Goal: Task Accomplishment & Management: Complete application form

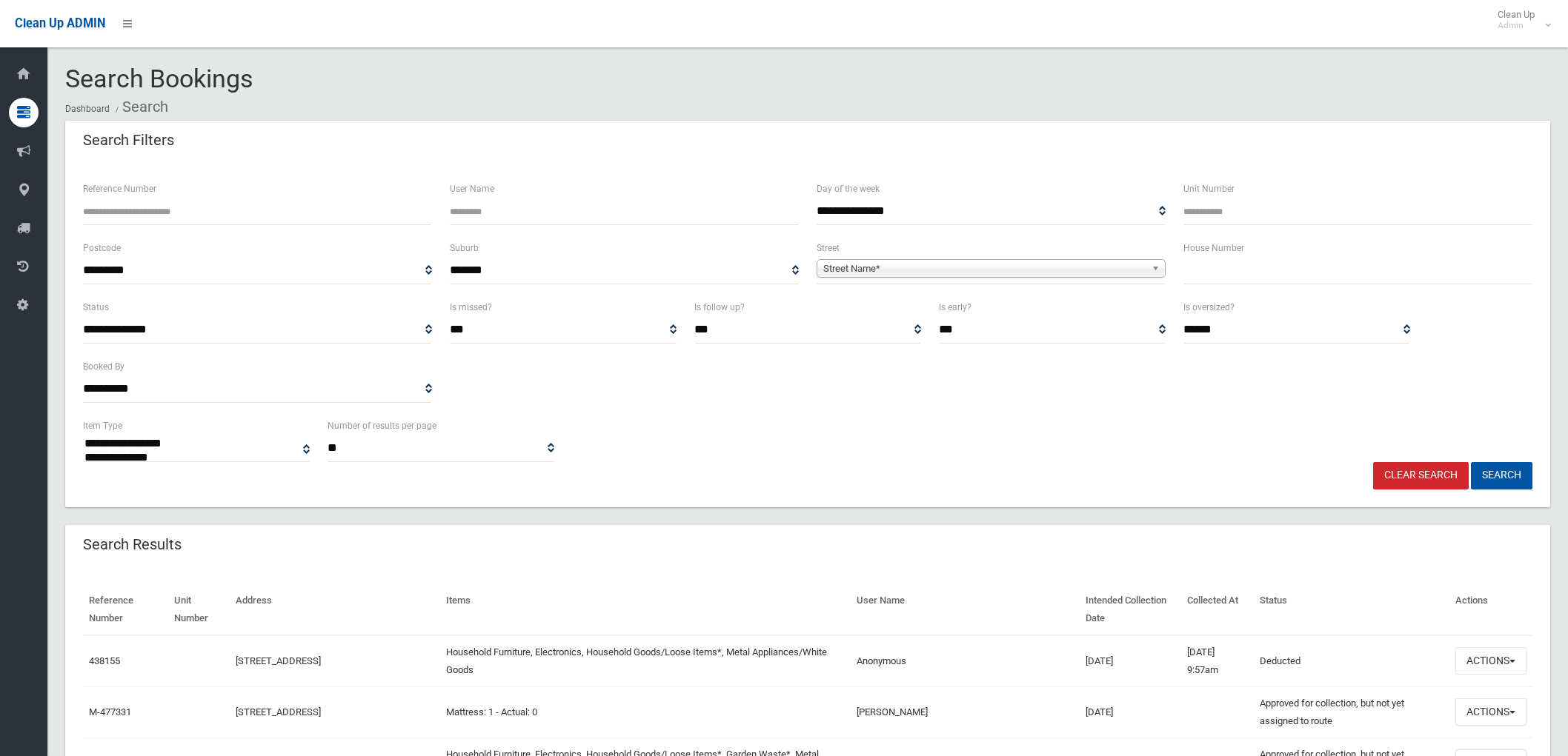
select select
click at [1224, 264] on input "text" at bounding box center [1357, 270] width 349 height 28
click at [1235, 267] on input "text" at bounding box center [1357, 270] width 349 height 28
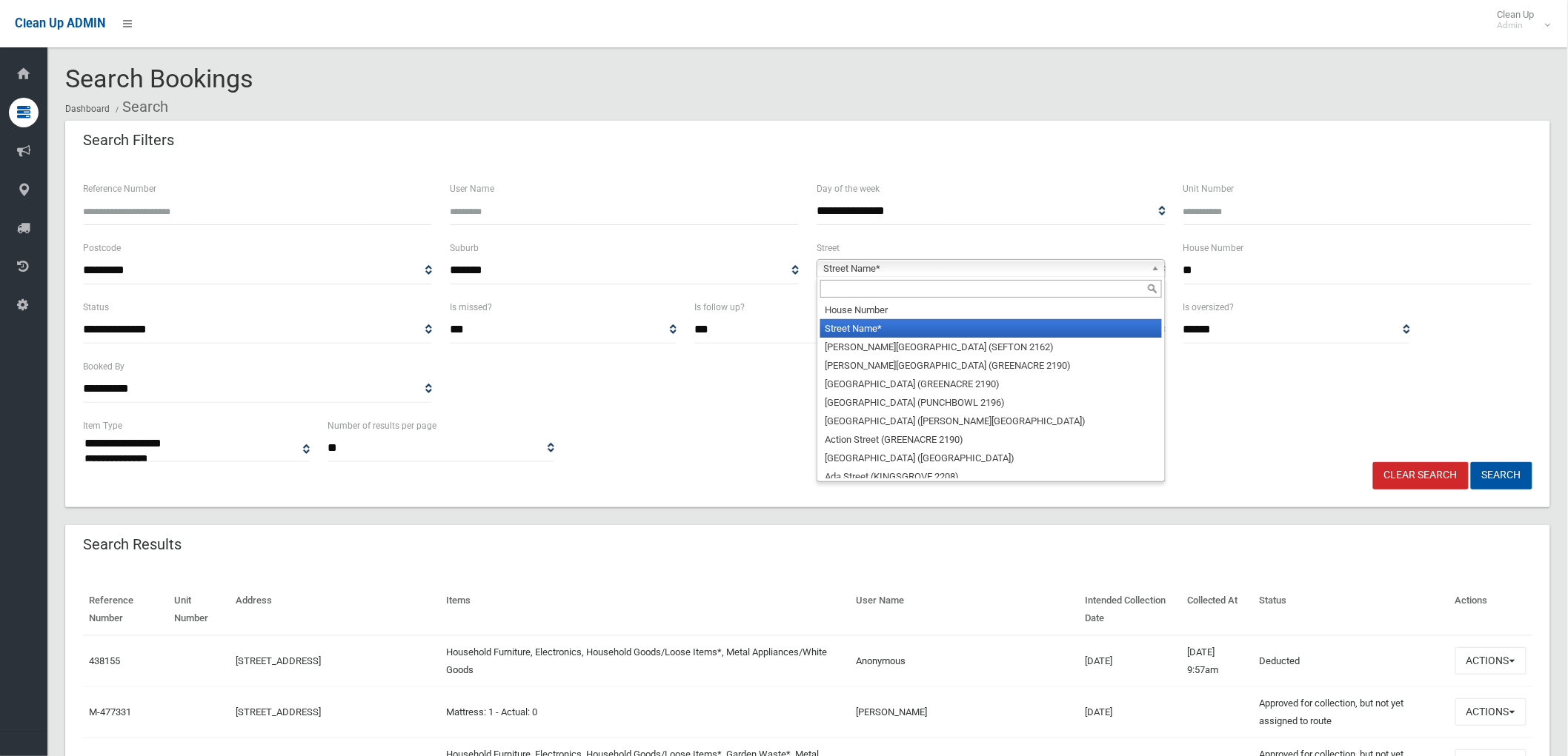
click at [1023, 264] on span "Street Name*" at bounding box center [984, 268] width 322 height 18
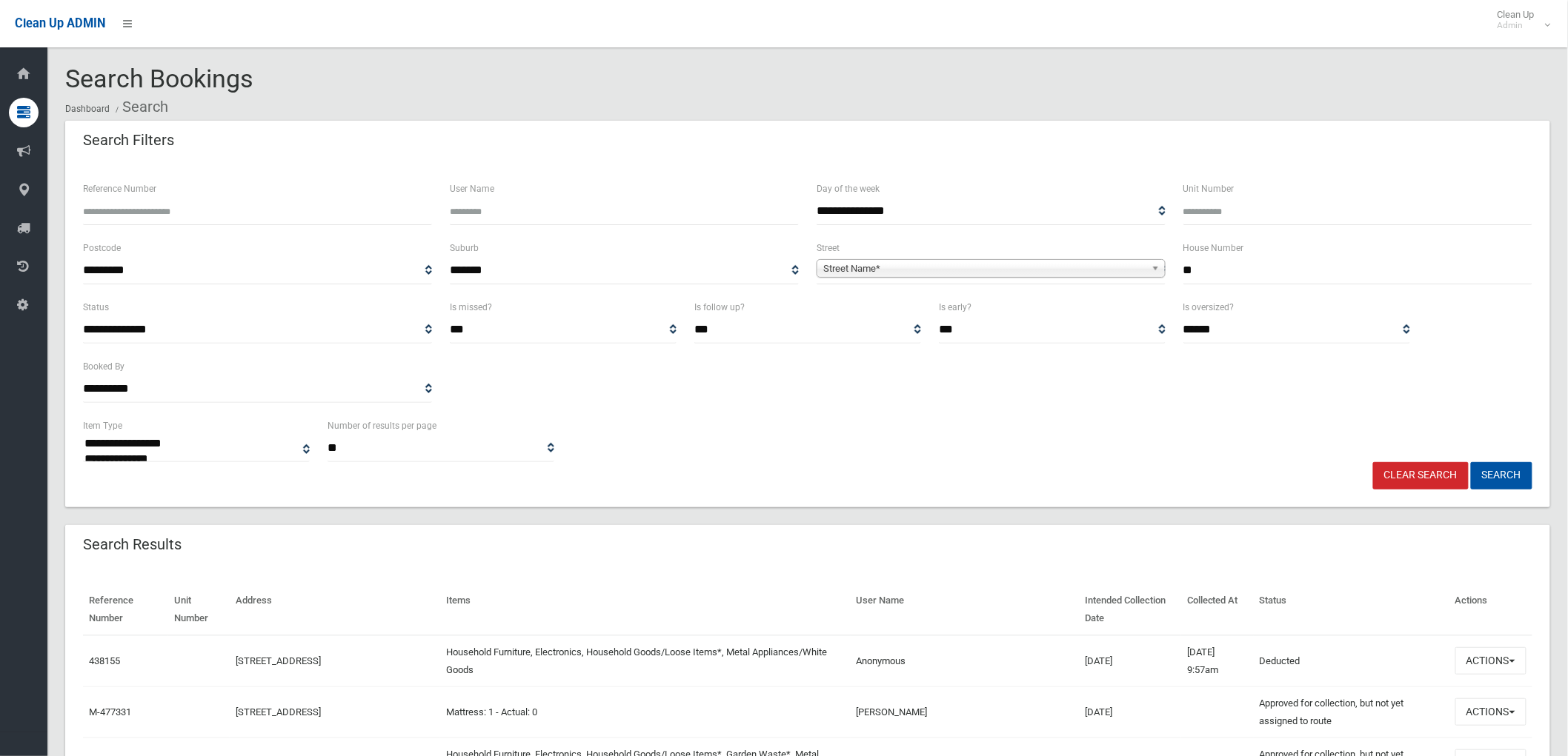
drag, startPoint x: 1187, startPoint y: 269, endPoint x: 1209, endPoint y: 269, distance: 22.0
click at [1209, 269] on input "**" at bounding box center [1357, 270] width 349 height 28
type input "*"
type input "***"
click at [1031, 276] on span "Street Name*" at bounding box center [984, 268] width 322 height 18
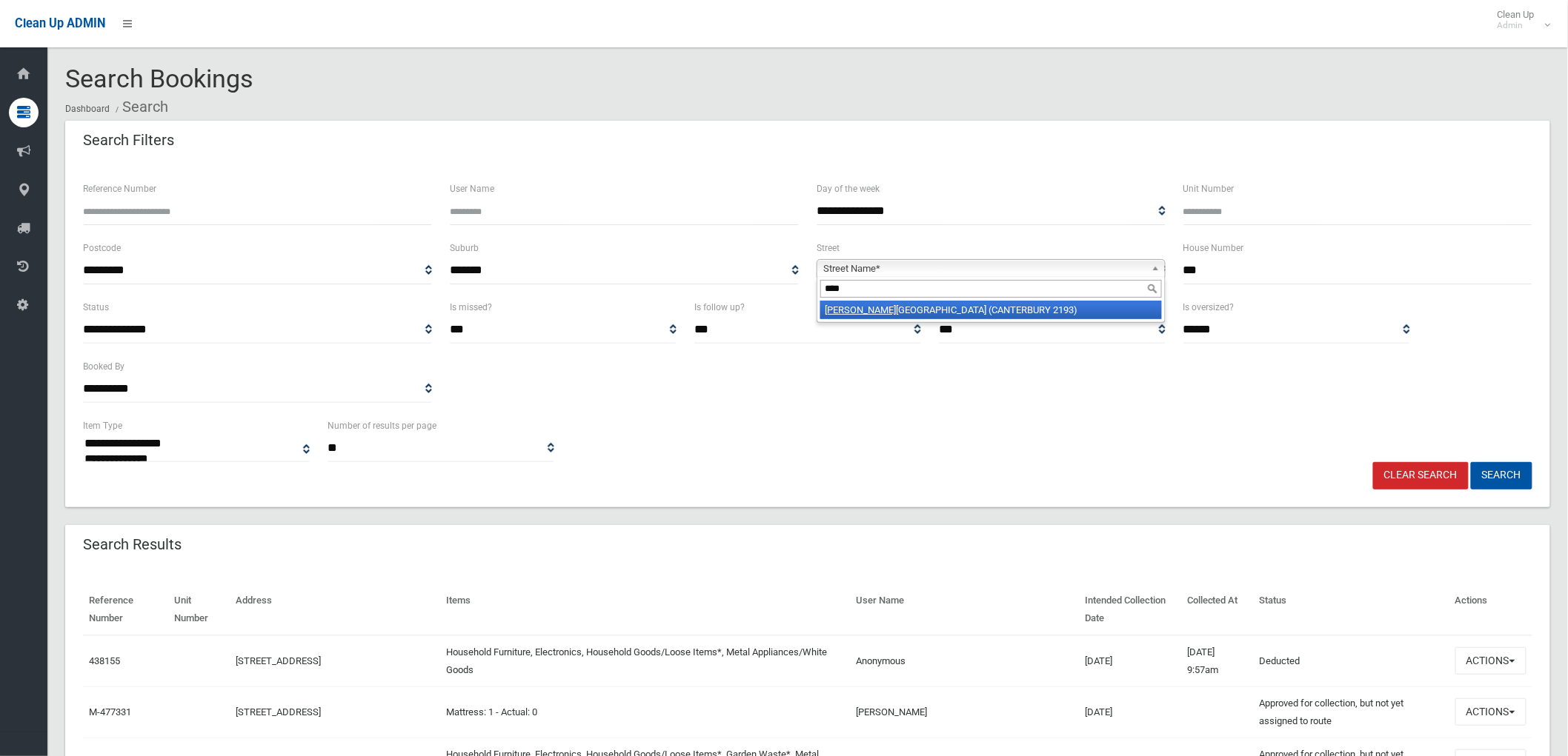
type input "****"
click at [1008, 311] on li "Jeff rey Street (CANTERBURY 2193)" at bounding box center [991, 309] width 342 height 18
click at [1510, 472] on button "Search" at bounding box center [1501, 475] width 61 height 28
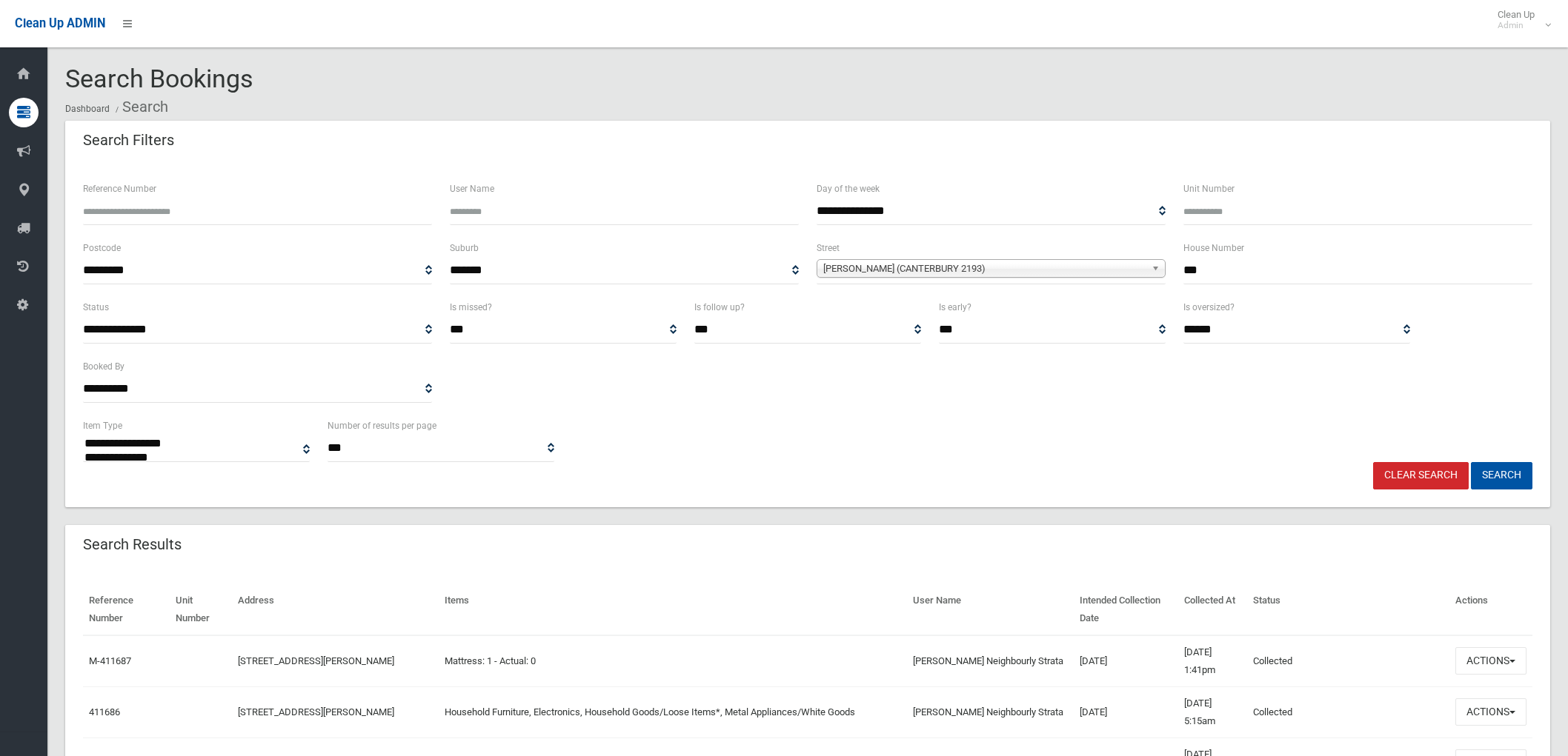
select select
click at [1512, 662] on span "button" at bounding box center [1512, 661] width 6 height 3
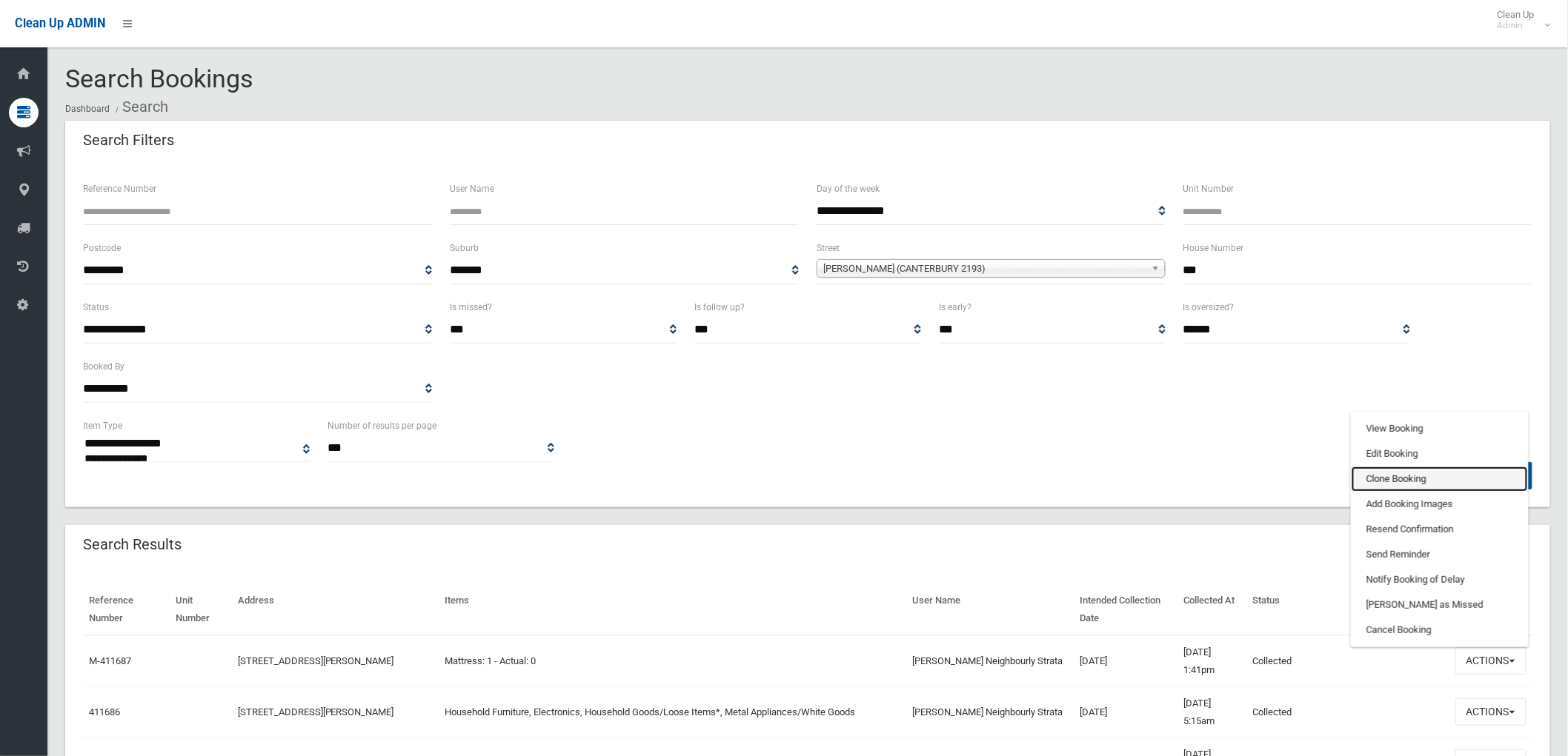
click at [1430, 478] on link "Clone Booking" at bounding box center [1439, 479] width 177 height 25
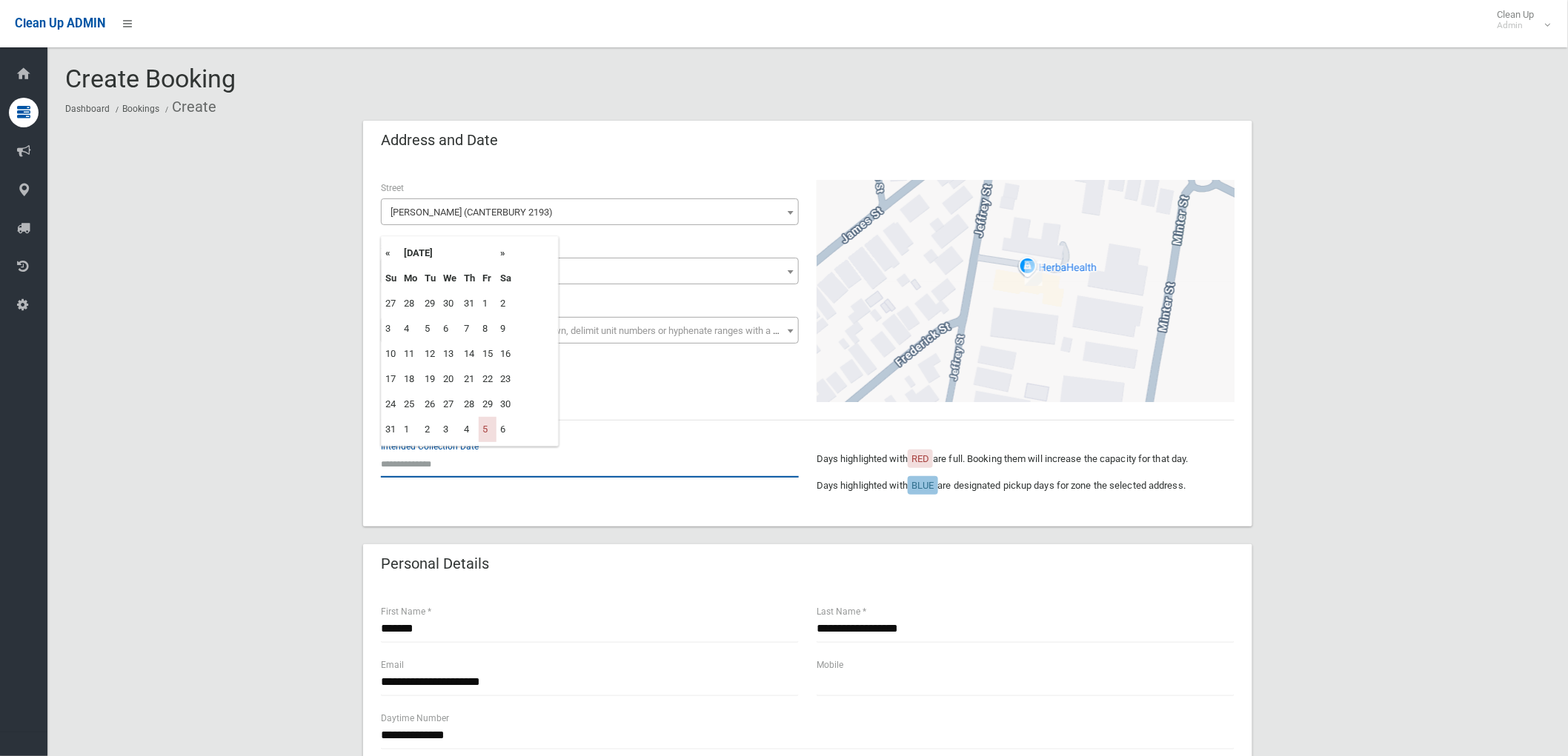
click at [455, 465] on input "text" at bounding box center [590, 464] width 418 height 28
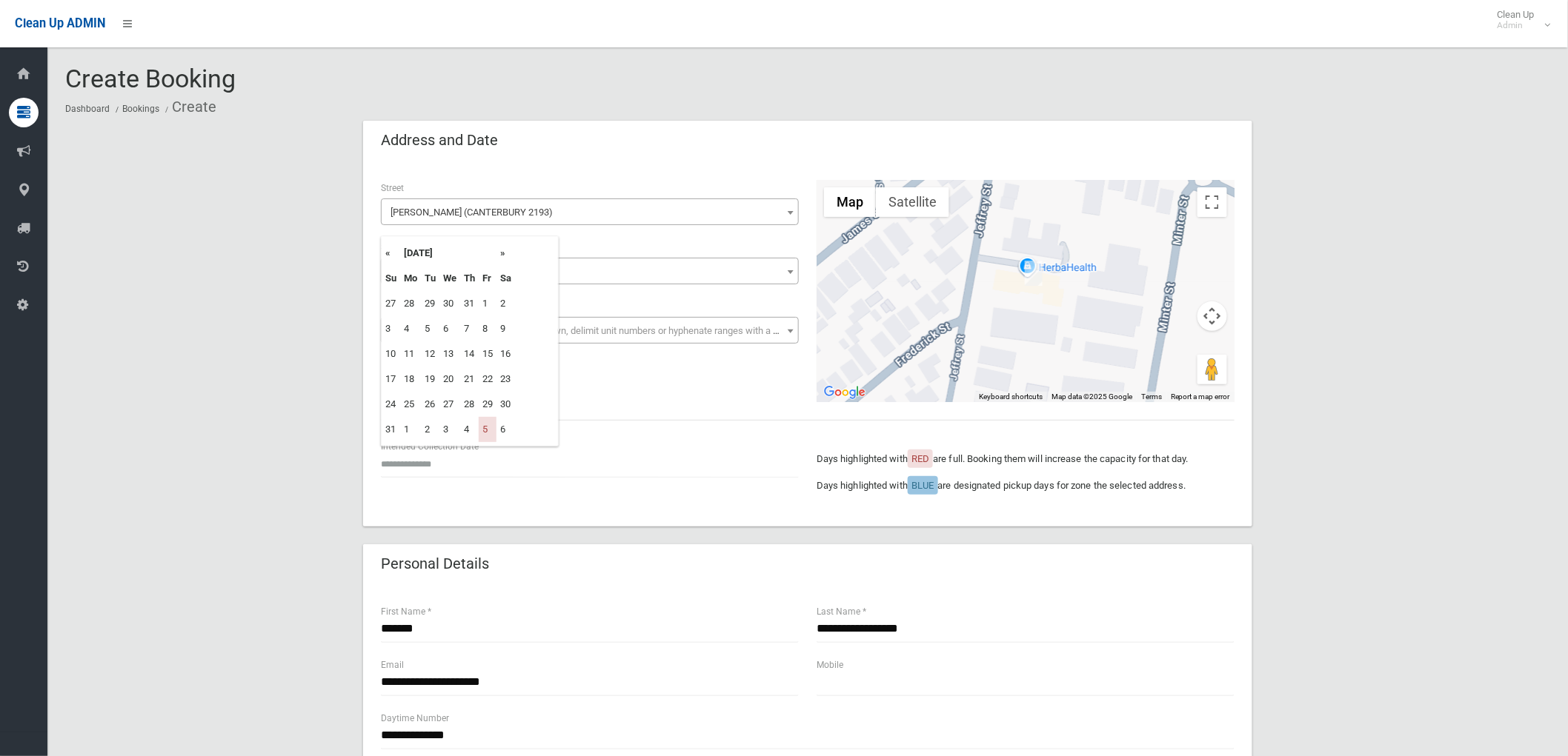
click at [499, 253] on th "»" at bounding box center [505, 253] width 18 height 25
click at [489, 360] on td "19" at bounding box center [487, 354] width 18 height 25
type input "**********"
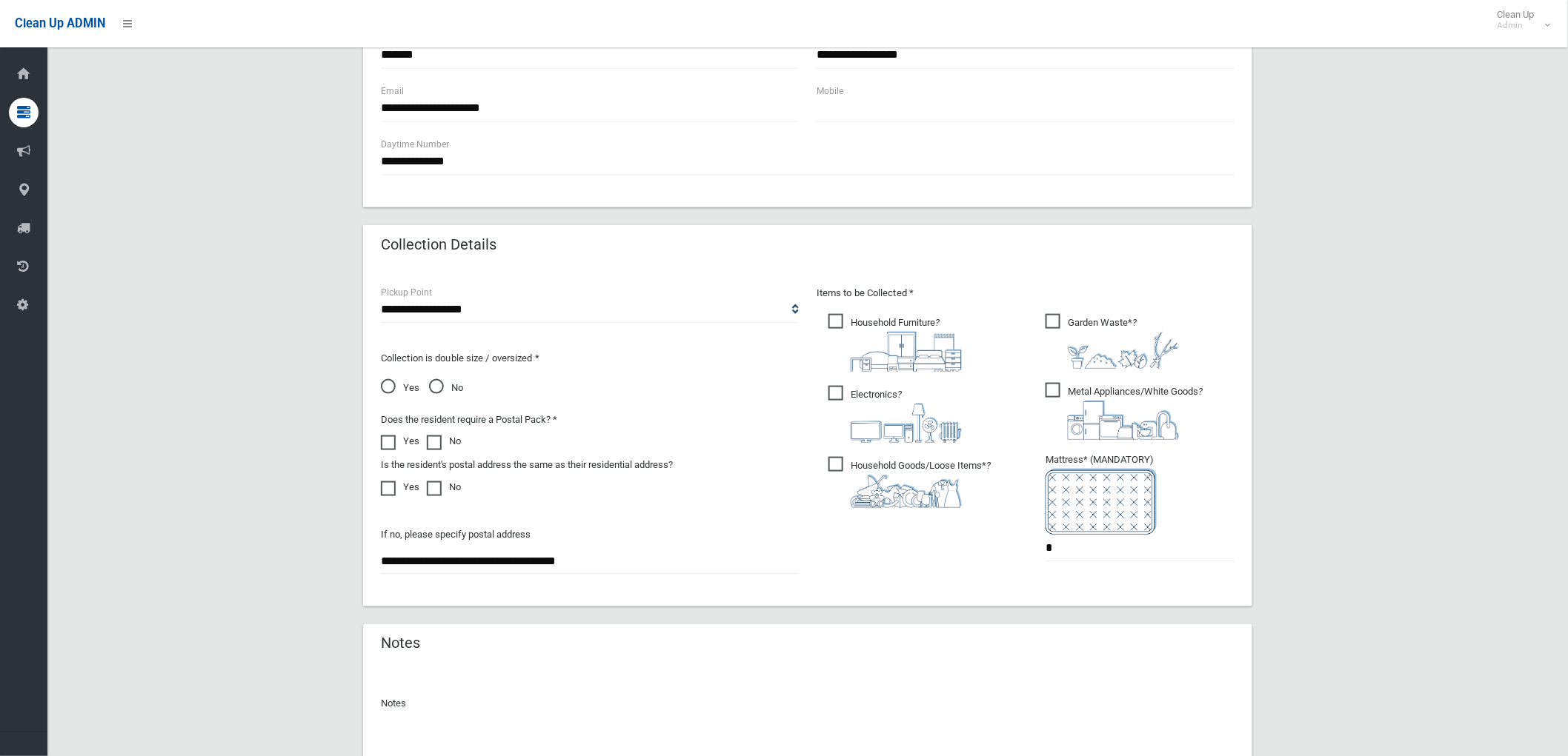
scroll to position [576, 0]
click at [897, 477] on img at bounding box center [906, 490] width 111 height 33
click at [884, 420] on img at bounding box center [906, 421] width 111 height 39
click at [884, 309] on label "Household Furniture ?" at bounding box center [895, 340] width 134 height 61
click at [1094, 388] on span "Metal Appliances/White Goods ?" at bounding box center [1124, 410] width 157 height 57
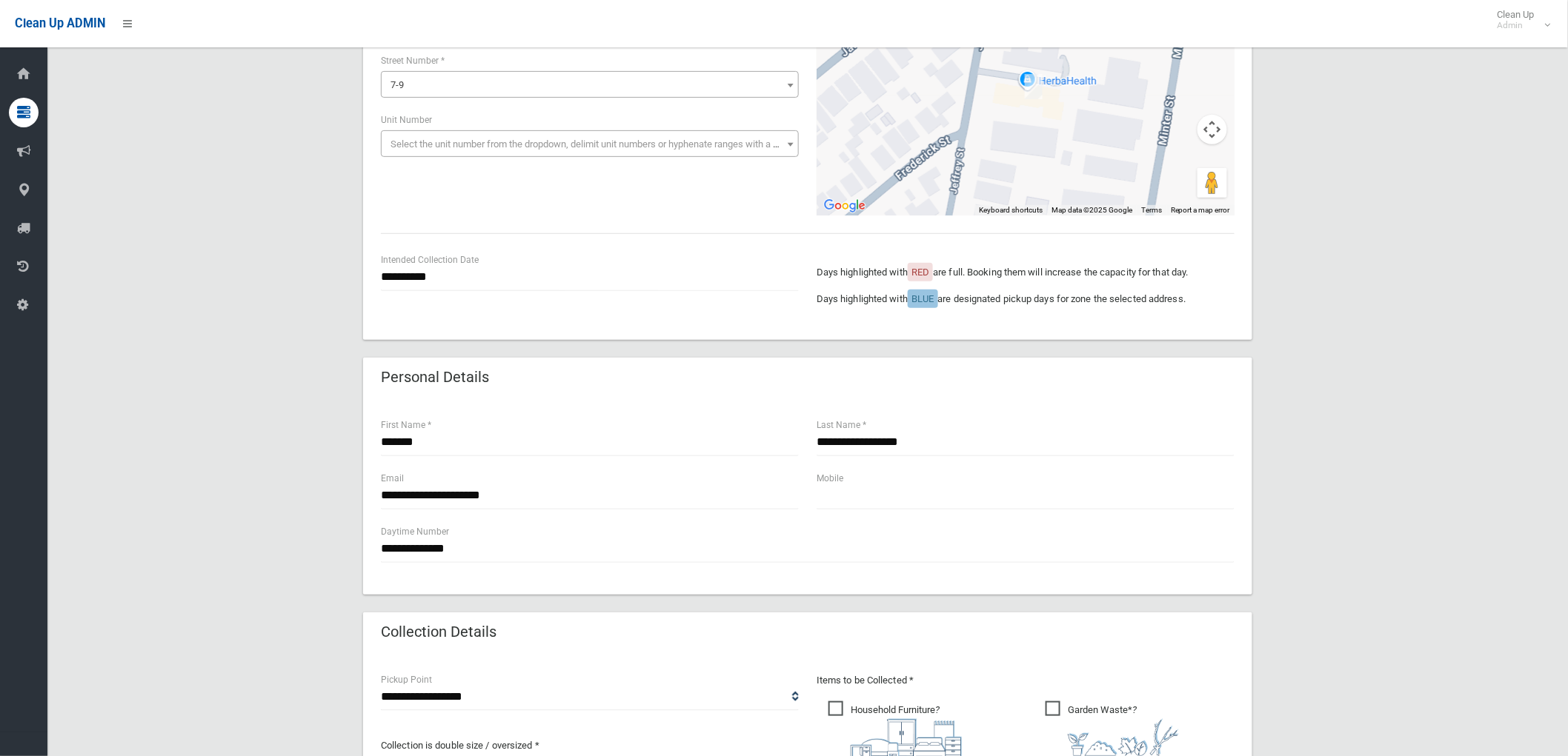
scroll to position [164, 0]
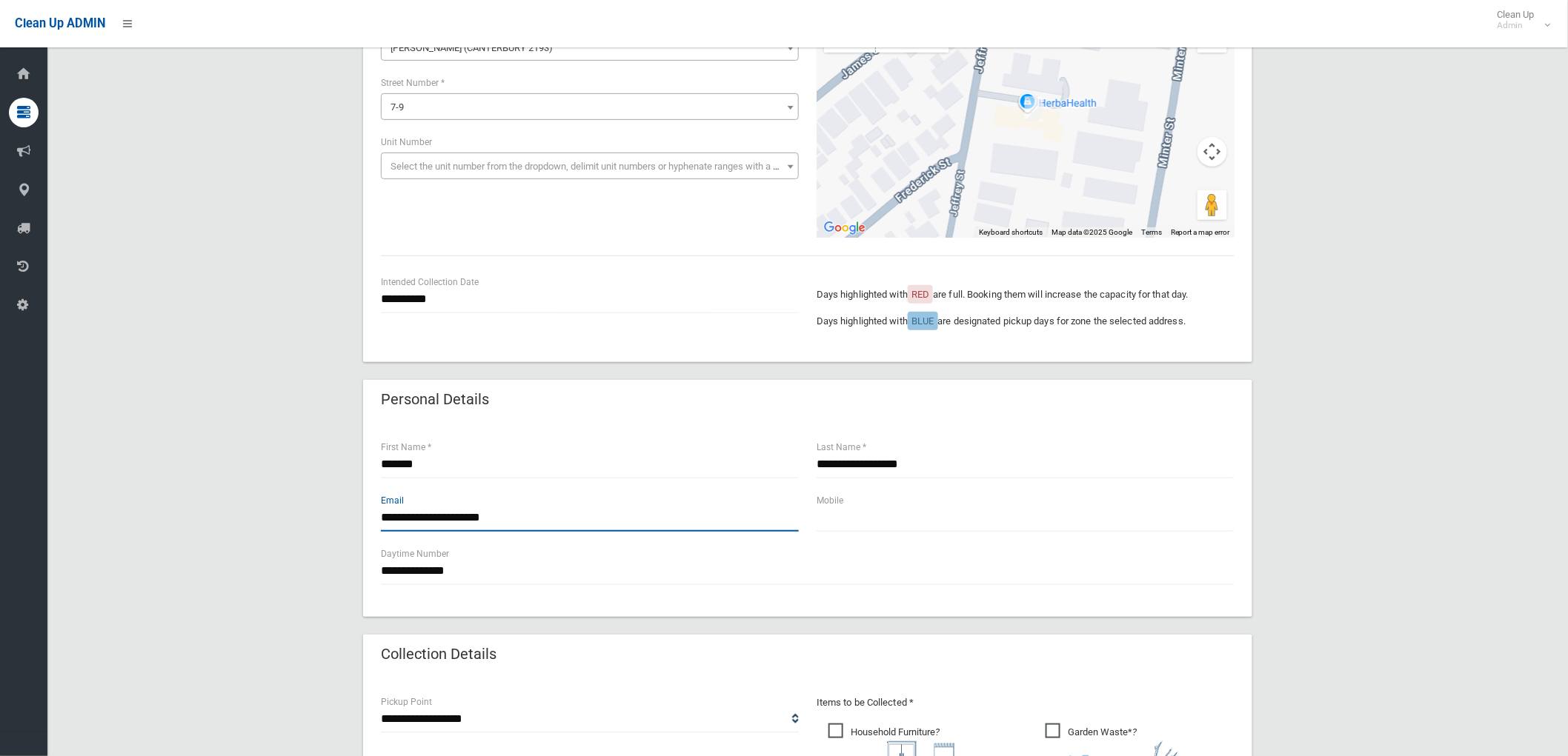
drag, startPoint x: 415, startPoint y: 515, endPoint x: 314, endPoint y: 505, distance: 101.5
click at [314, 505] on div "**********" at bounding box center [807, 601] width 1485 height 1292
type input "**********"
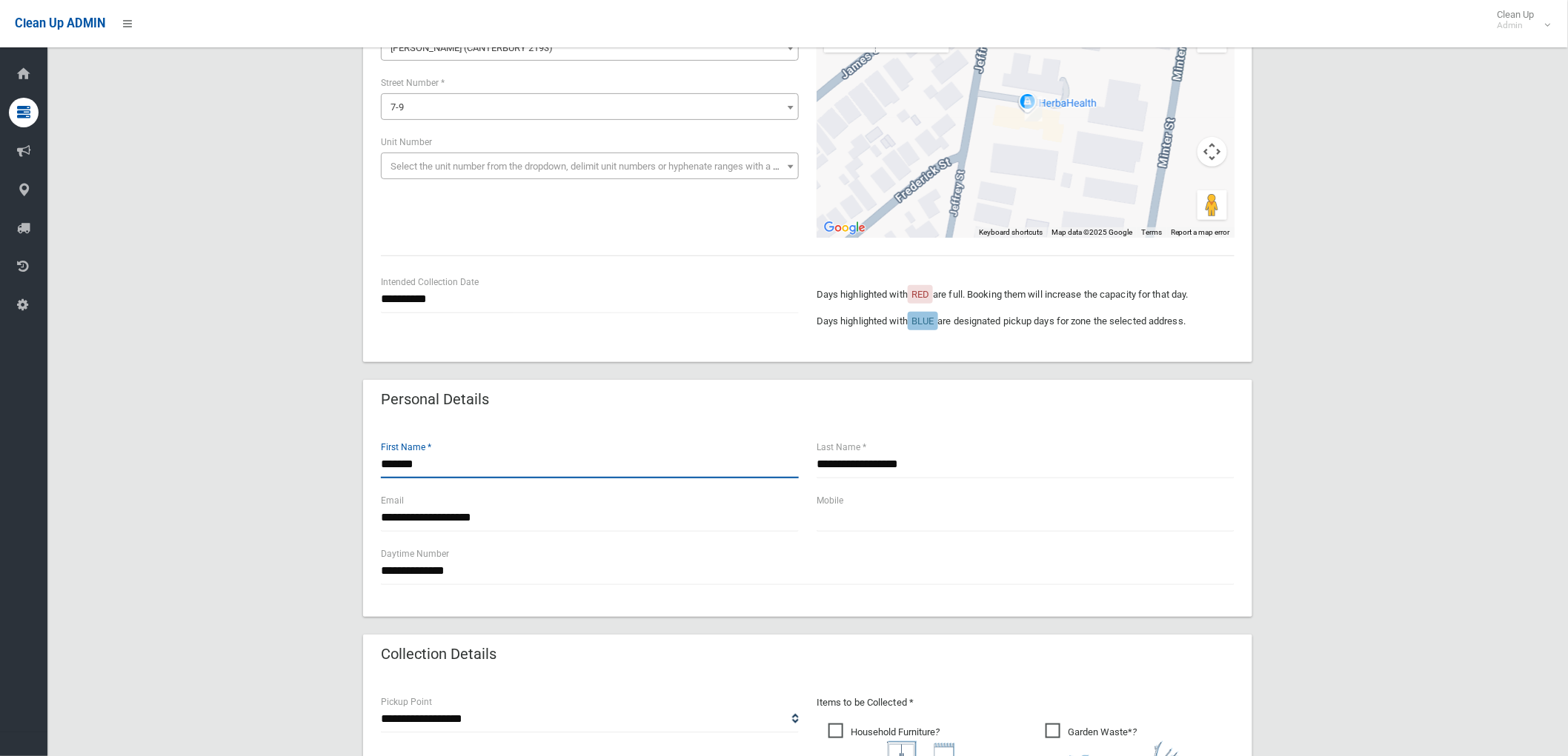
drag, startPoint x: 422, startPoint y: 461, endPoint x: -117, endPoint y: 456, distance: 539.0
click at [0, 456] on html "Clean Up ADMIN Clean Up Admin Logout Create Booking Dashboard Bookings Create" at bounding box center [784, 214] width 1568 height 756
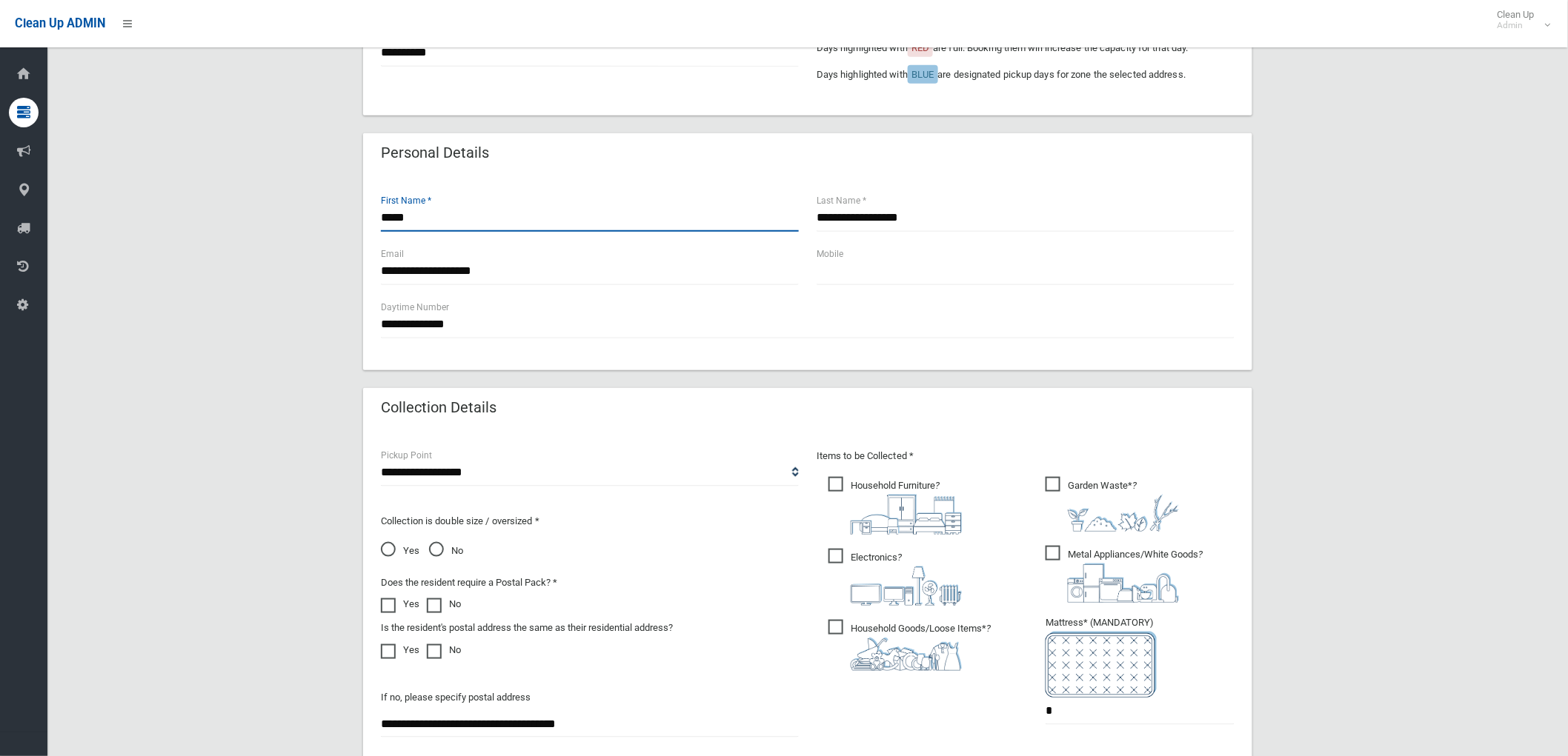
scroll to position [708, 0]
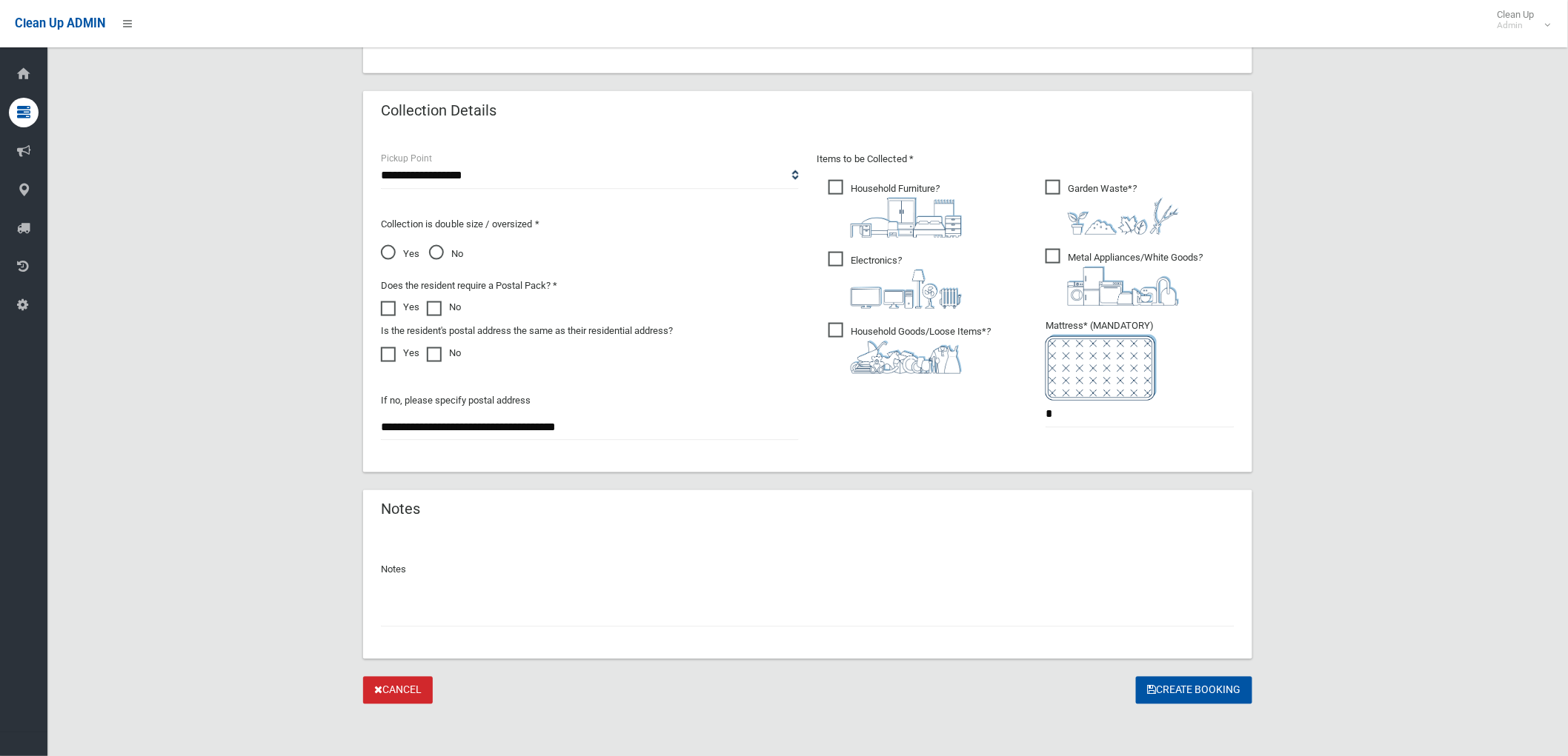
type input "*****"
click at [786, 616] on input "text" at bounding box center [808, 613] width 854 height 28
click at [1175, 689] on button "Create Booking" at bounding box center [1194, 690] width 117 height 28
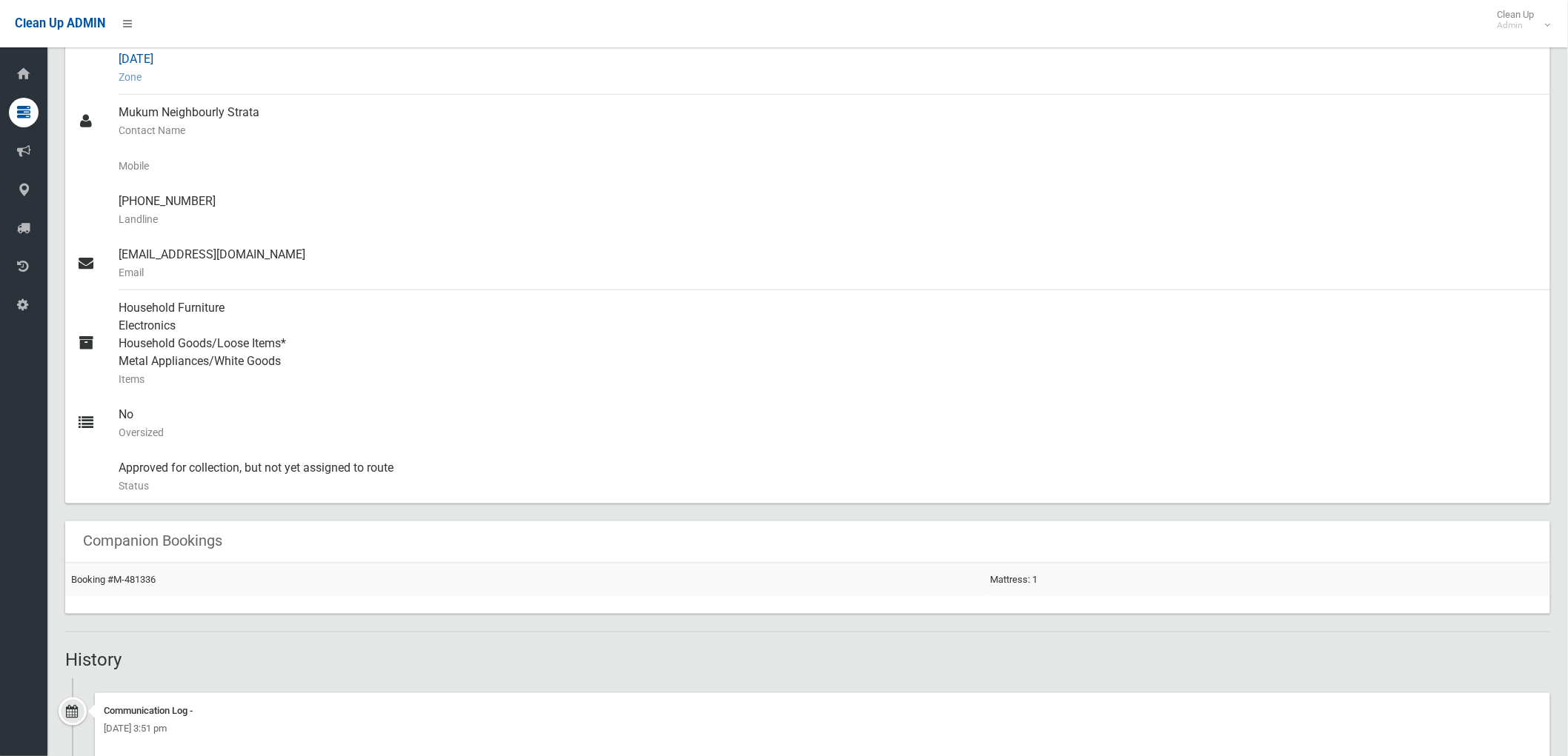
scroll to position [479, 0]
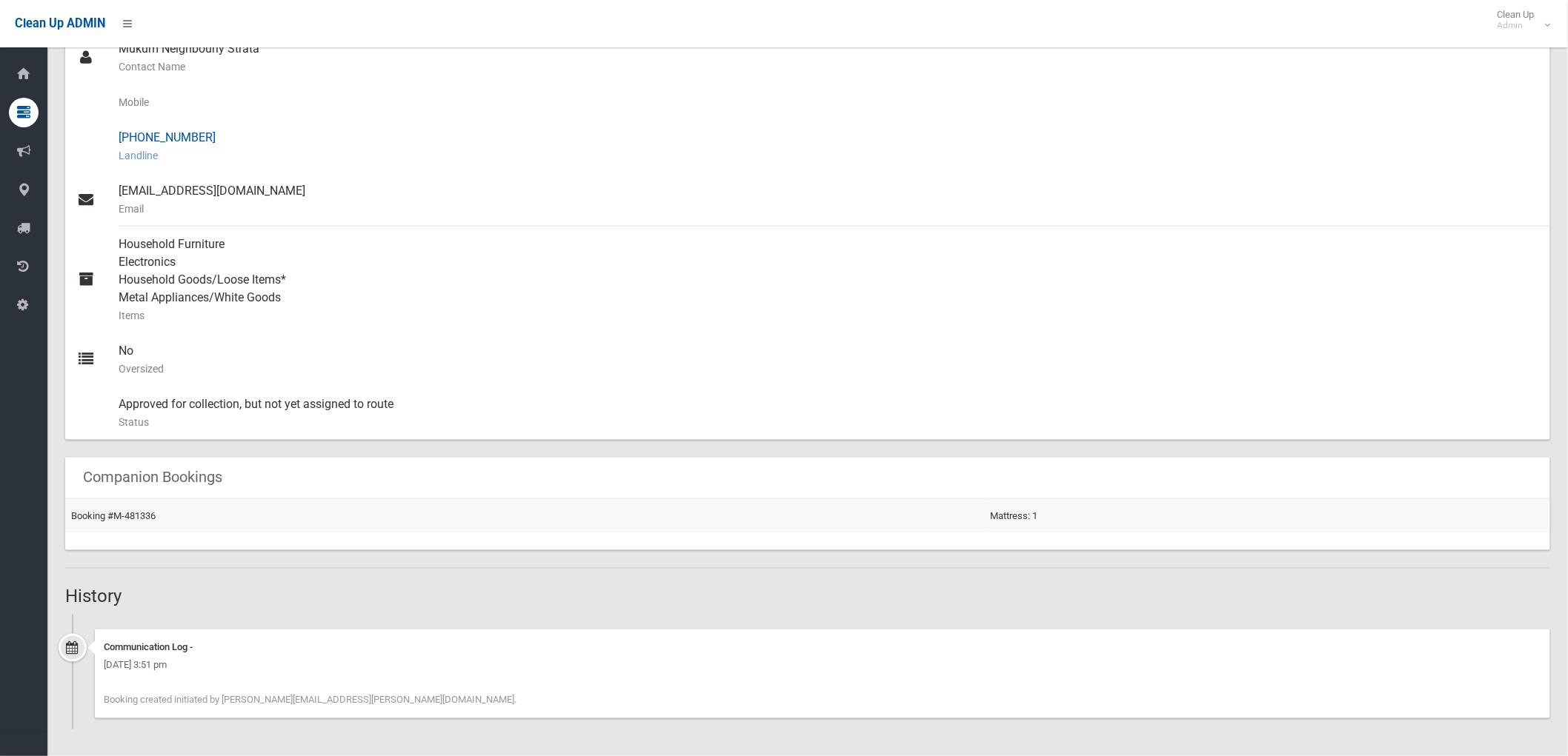
click at [1277, 120] on div "(02) 9704 6957 Landline" at bounding box center [828, 147] width 1420 height 53
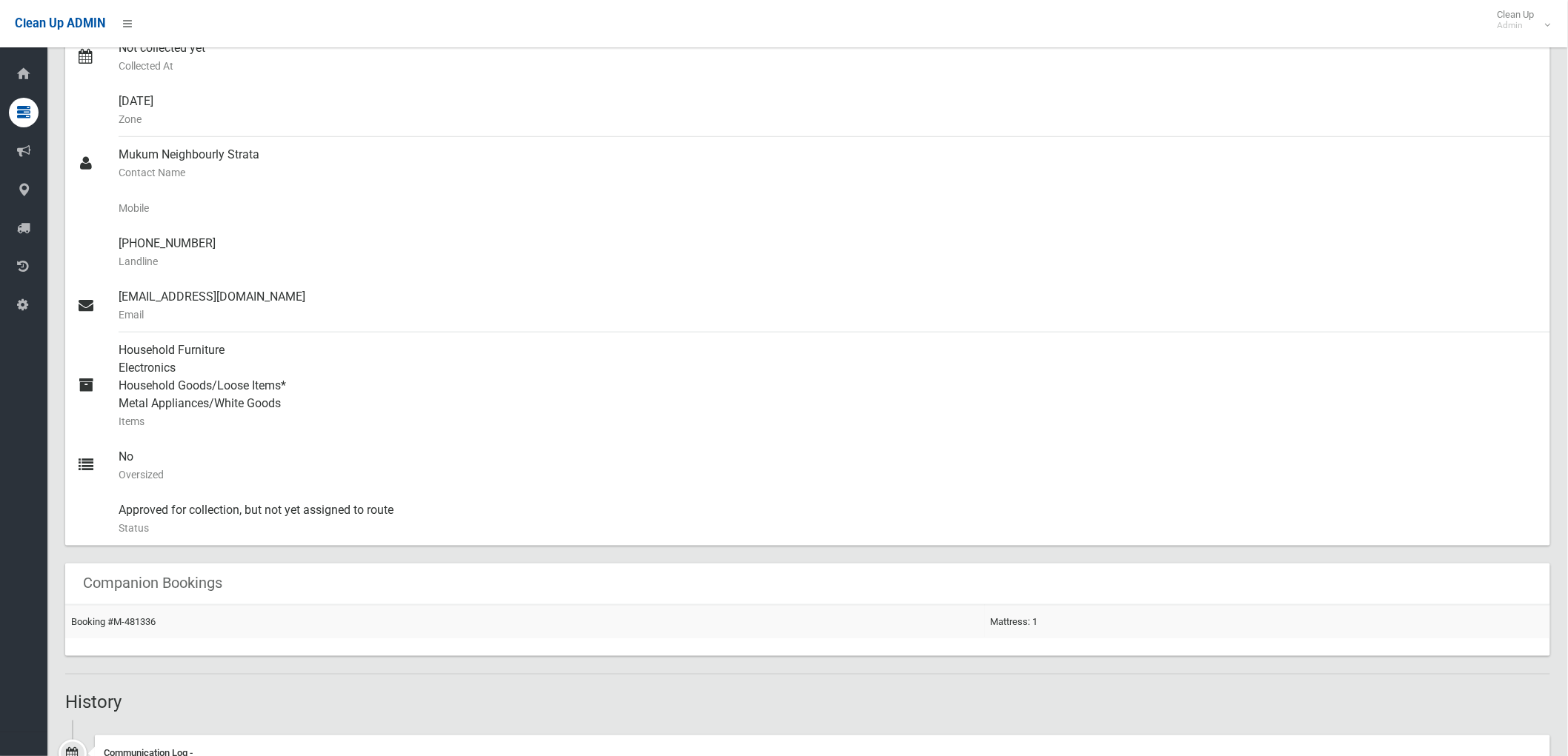
scroll to position [68, 0]
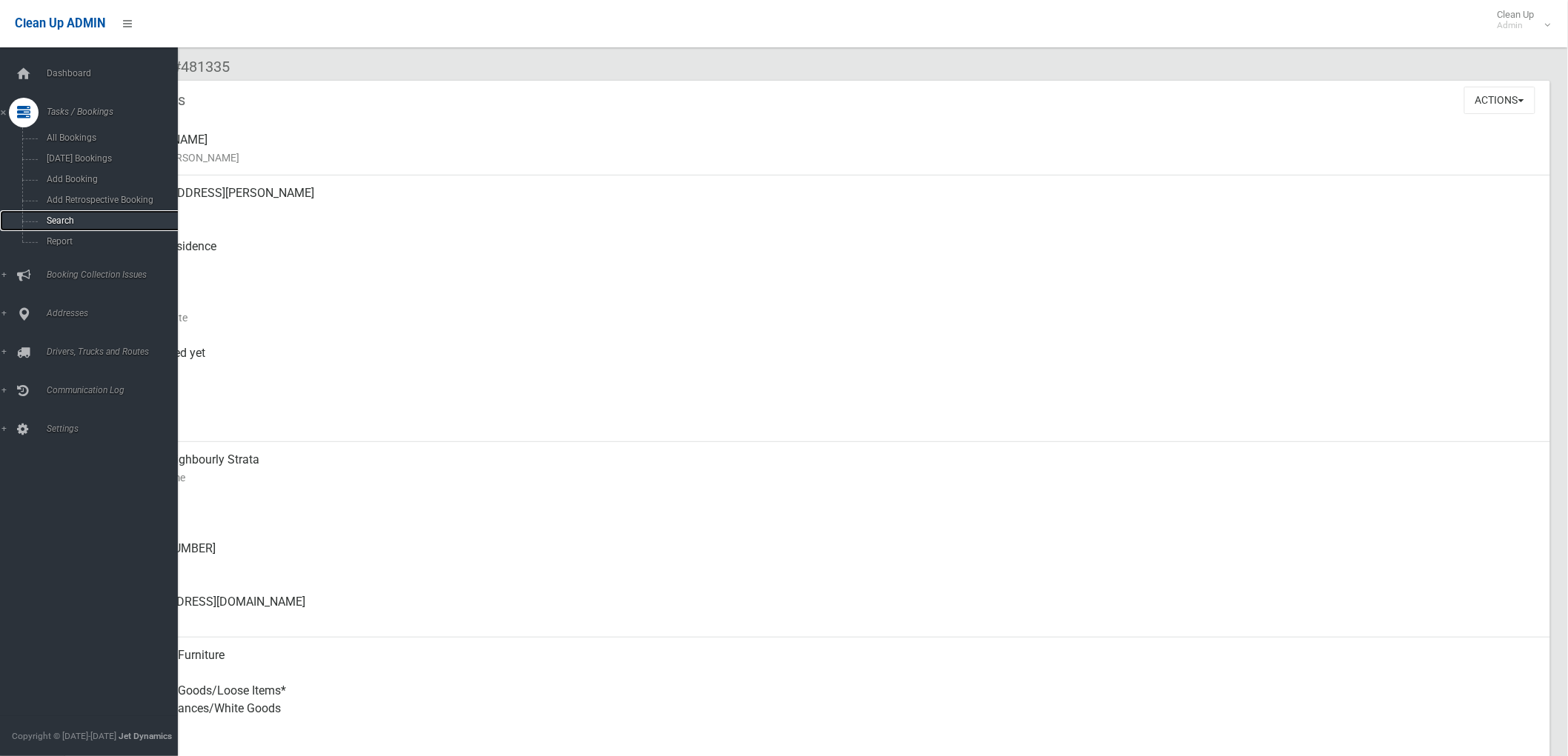
click at [55, 220] on span "Search" at bounding box center [110, 220] width 136 height 10
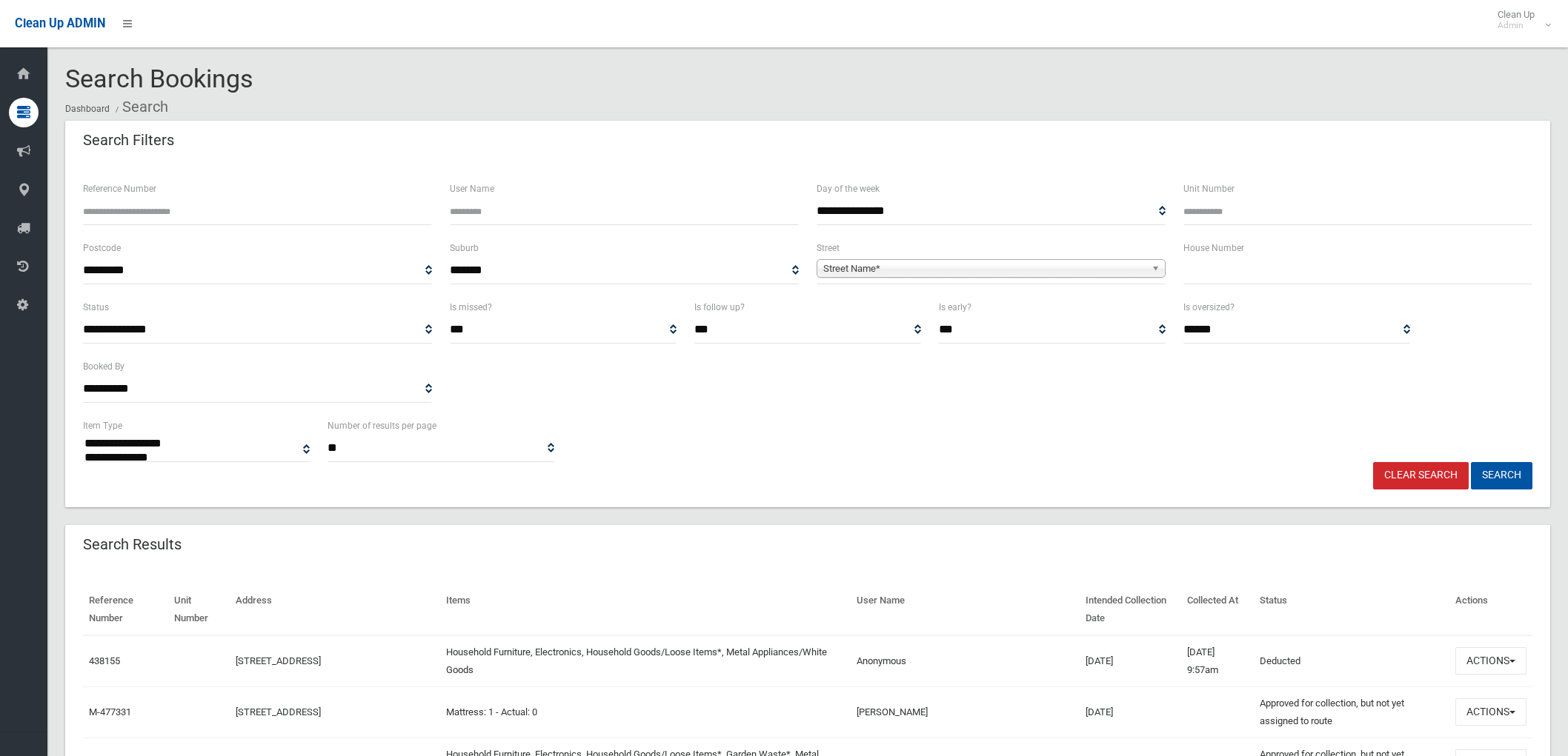
select select
click at [1372, 279] on input "text" at bounding box center [1357, 270] width 349 height 28
type input "**"
click at [897, 257] on span "**********" at bounding box center [990, 270] width 349 height 28
click at [898, 269] on span "Street Name*" at bounding box center [984, 268] width 322 height 18
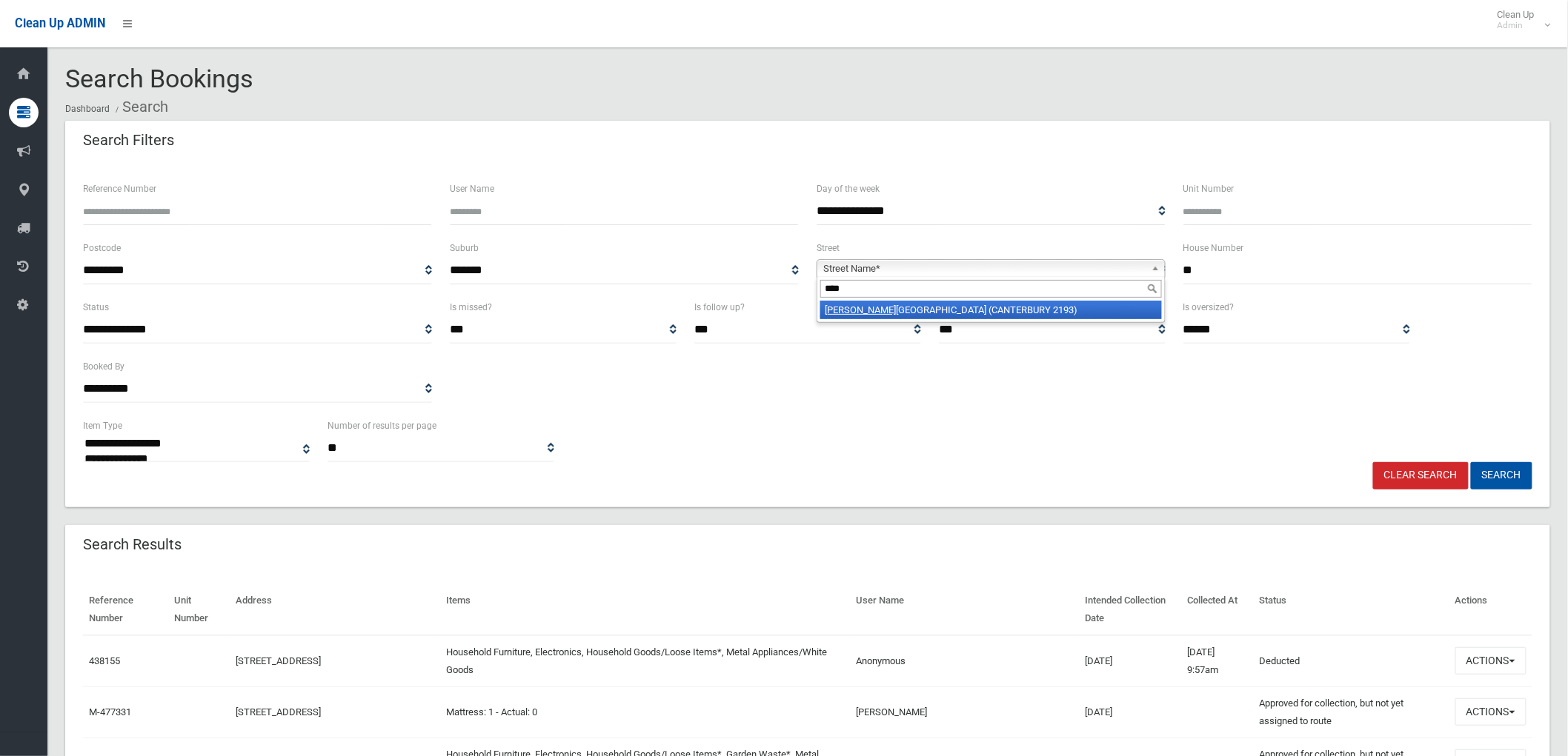
type input "****"
click at [900, 312] on li "Jeff rey Street (CANTERBURY 2193)" at bounding box center [991, 309] width 342 height 18
click at [1498, 470] on button "Search" at bounding box center [1501, 475] width 61 height 28
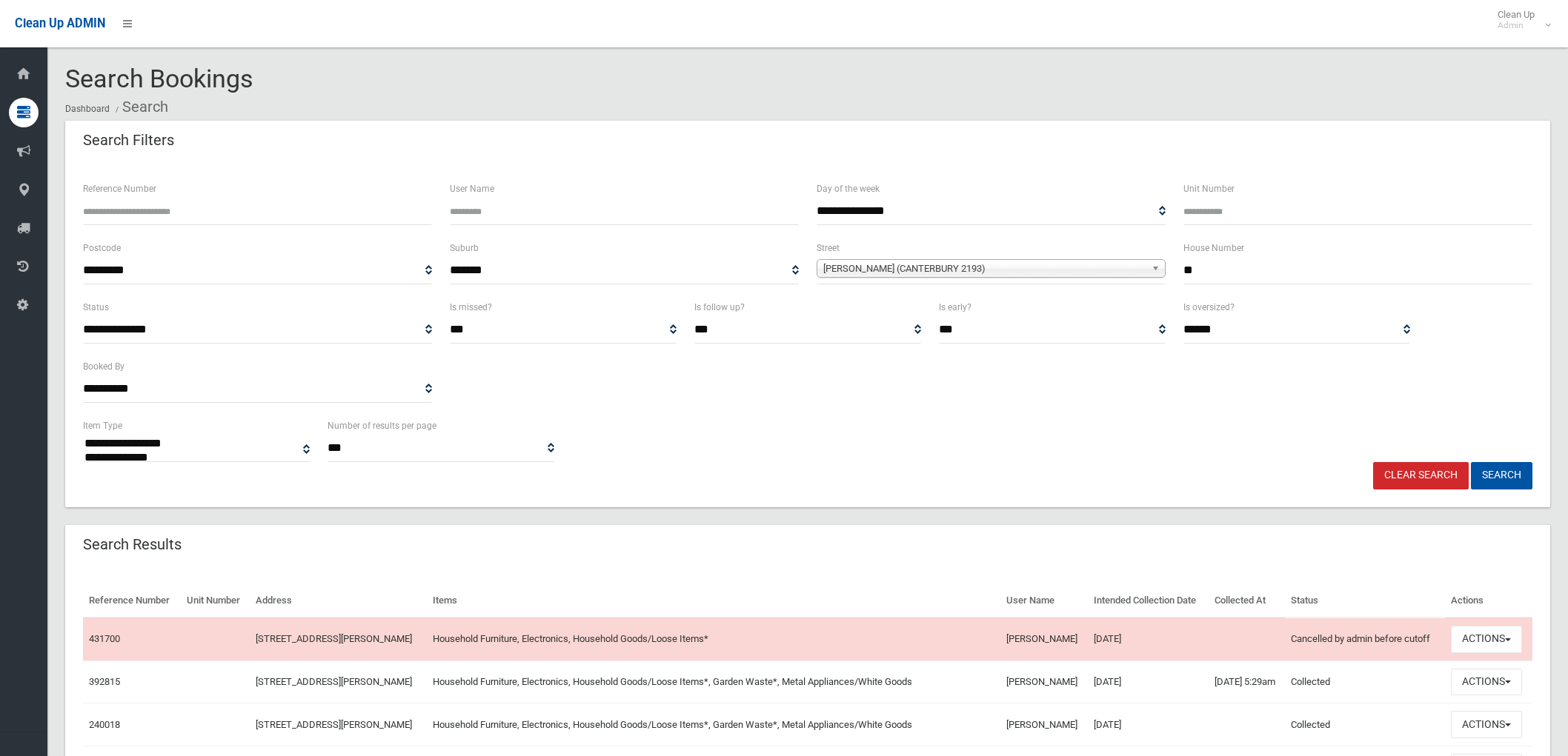
select select
click at [1470, 640] on button "Actions" at bounding box center [1486, 640] width 71 height 28
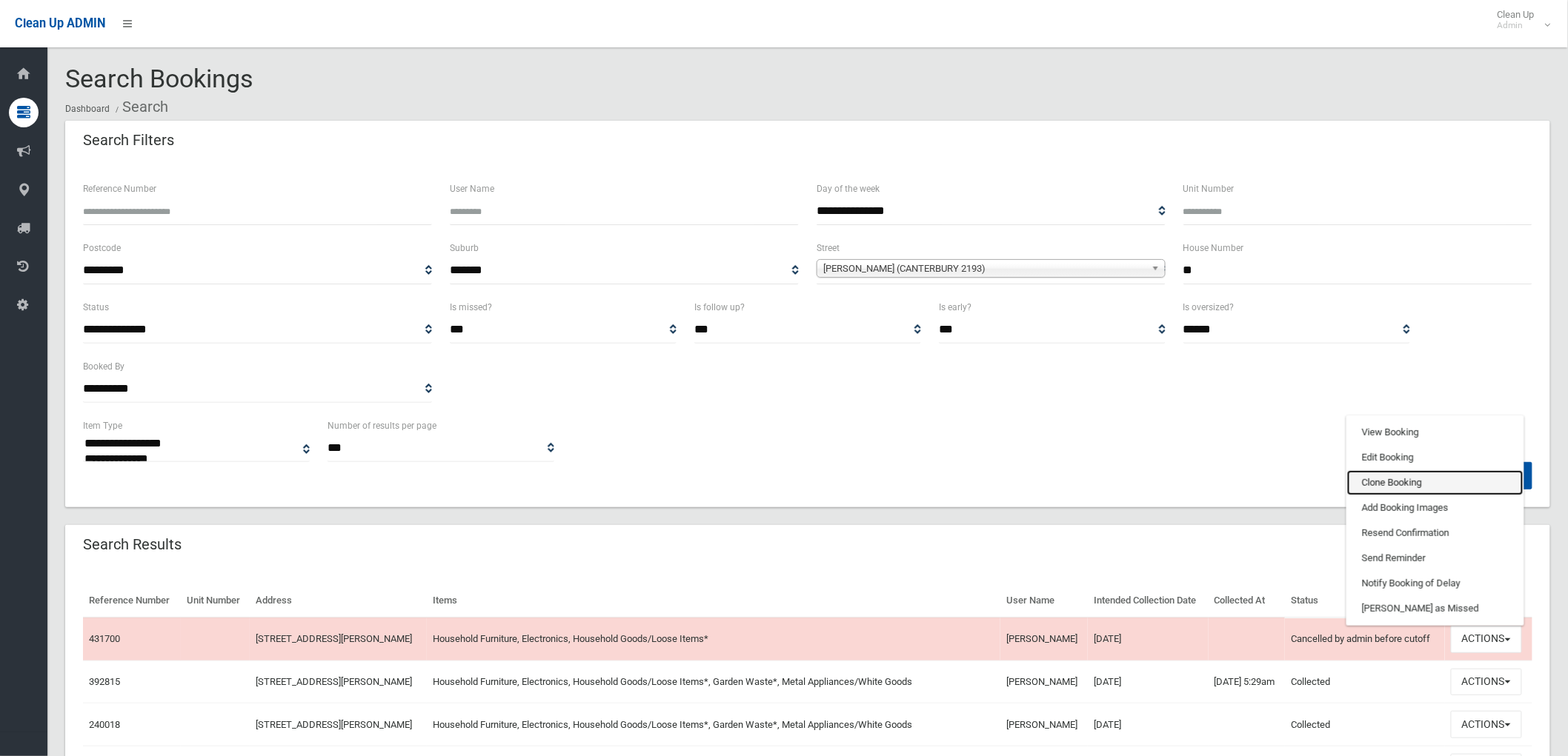
click at [1424, 479] on link "Clone Booking" at bounding box center [1434, 483] width 177 height 25
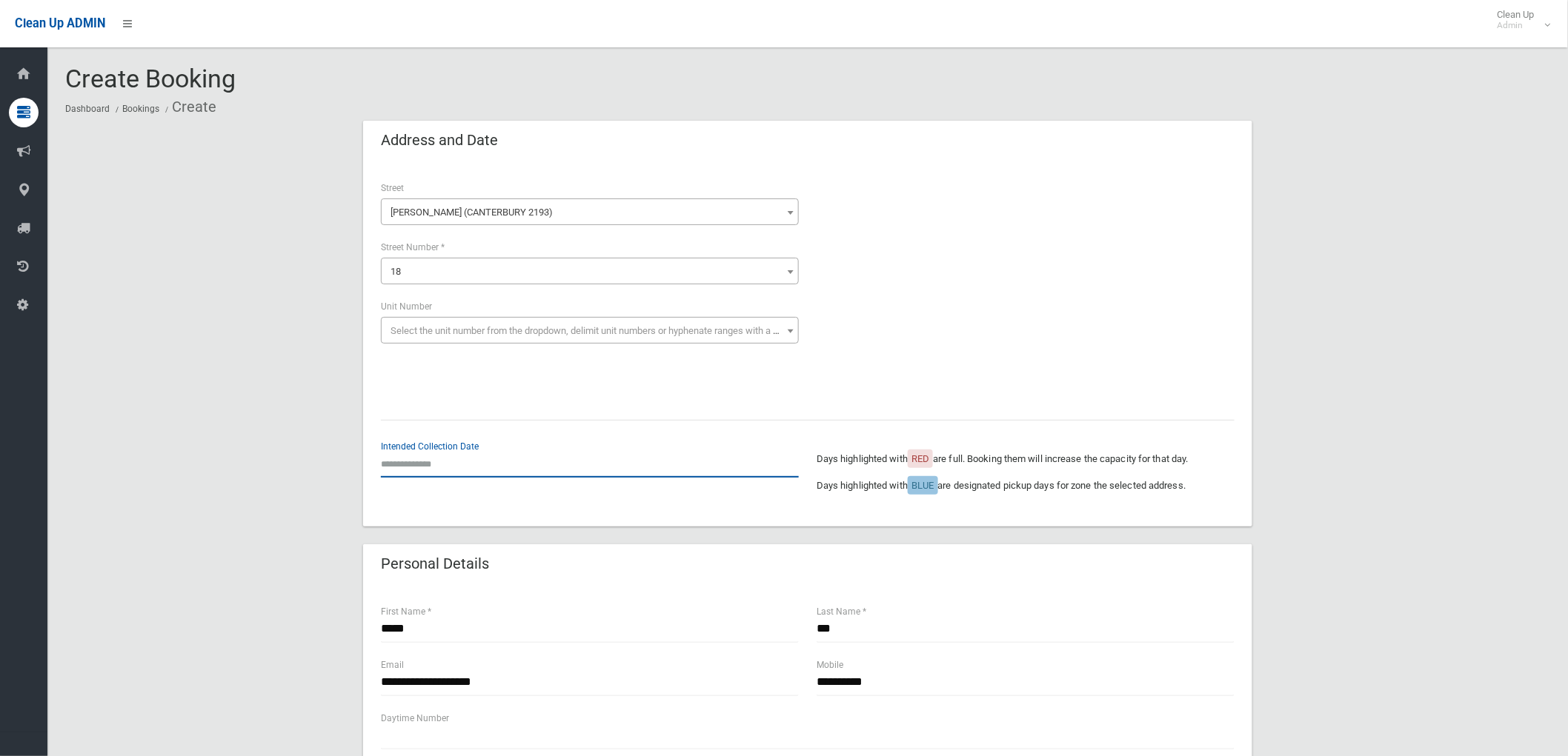
click at [439, 462] on input "text" at bounding box center [590, 464] width 418 height 28
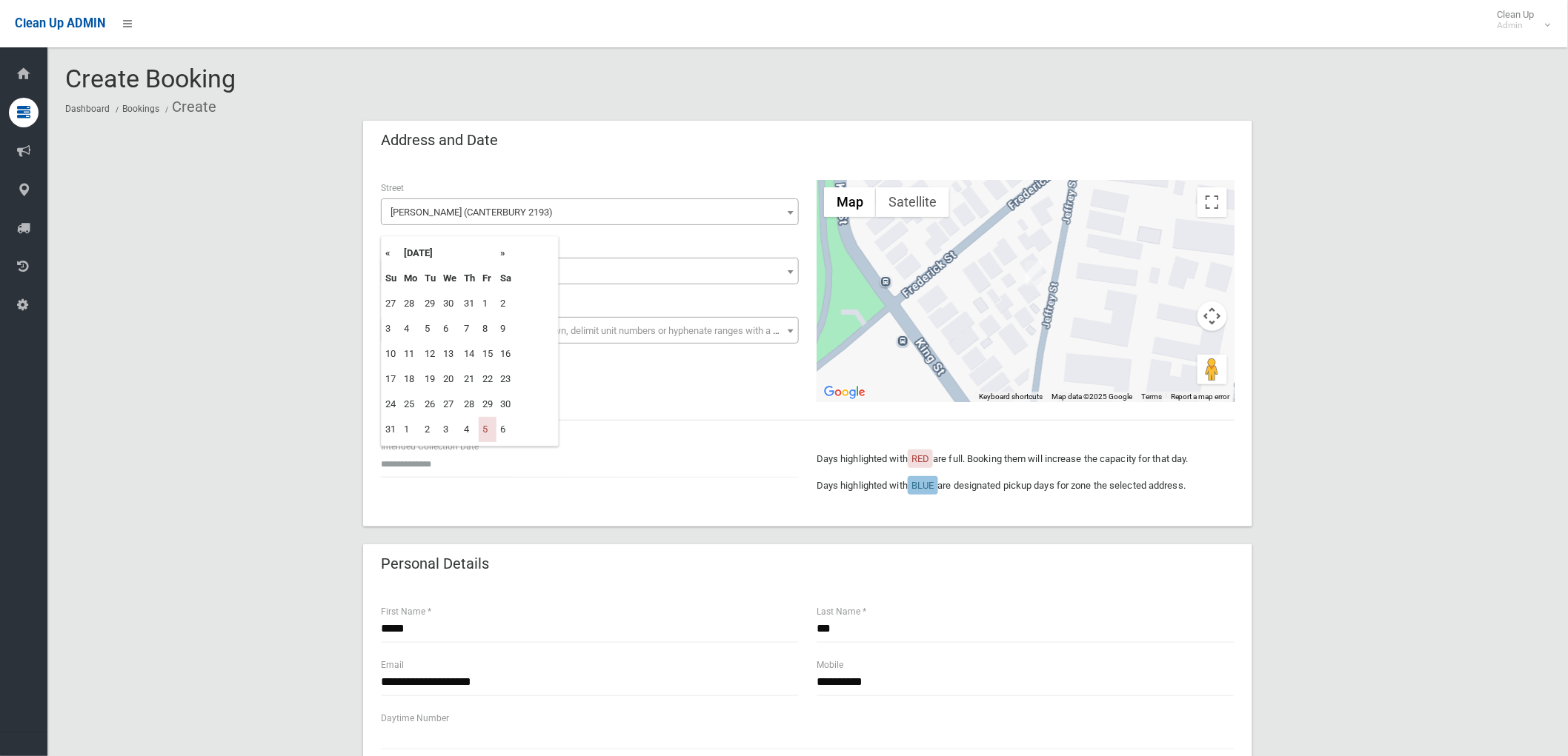
click at [501, 249] on th "»" at bounding box center [505, 253] width 18 height 25
click at [494, 349] on td "19" at bounding box center [487, 354] width 18 height 25
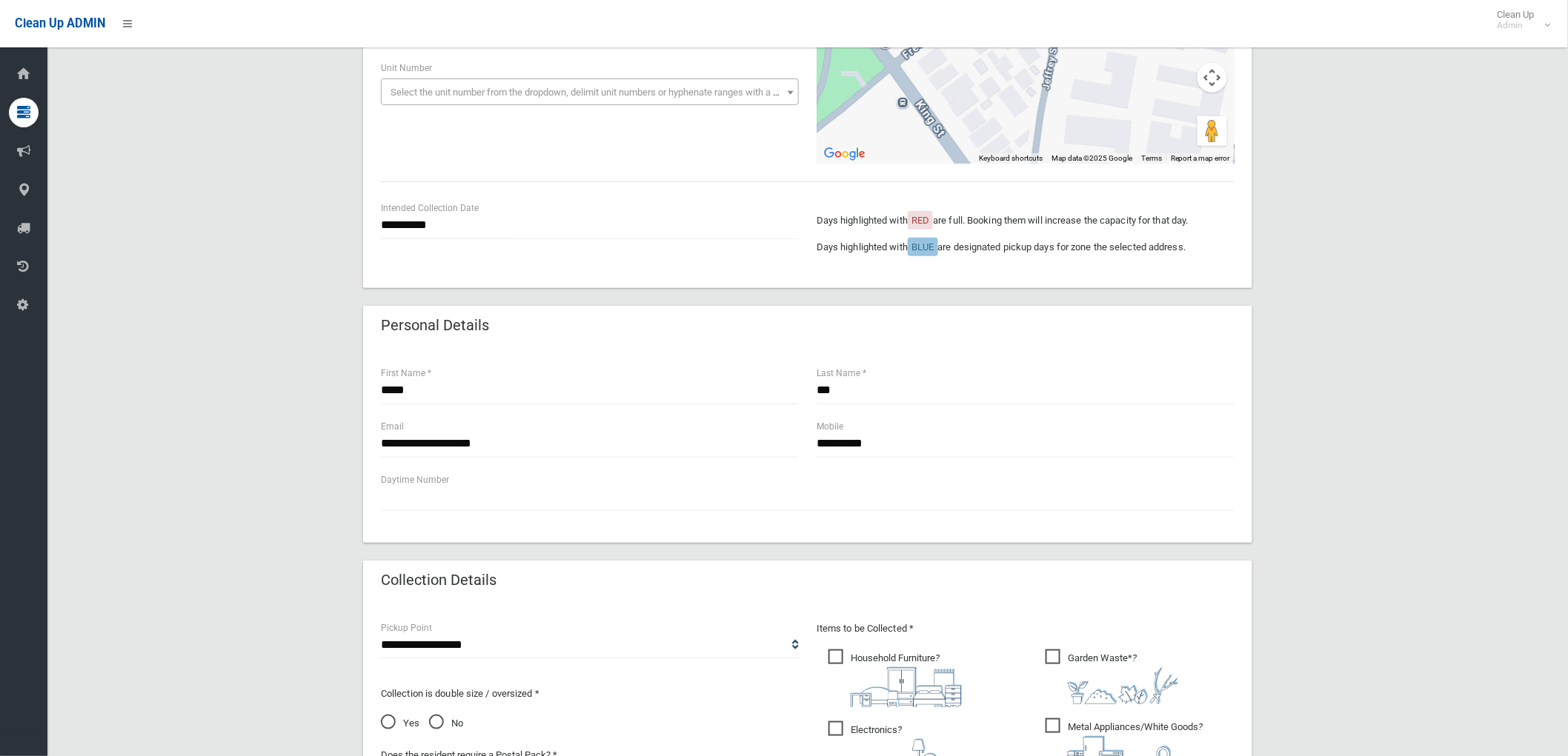
scroll to position [246, 0]
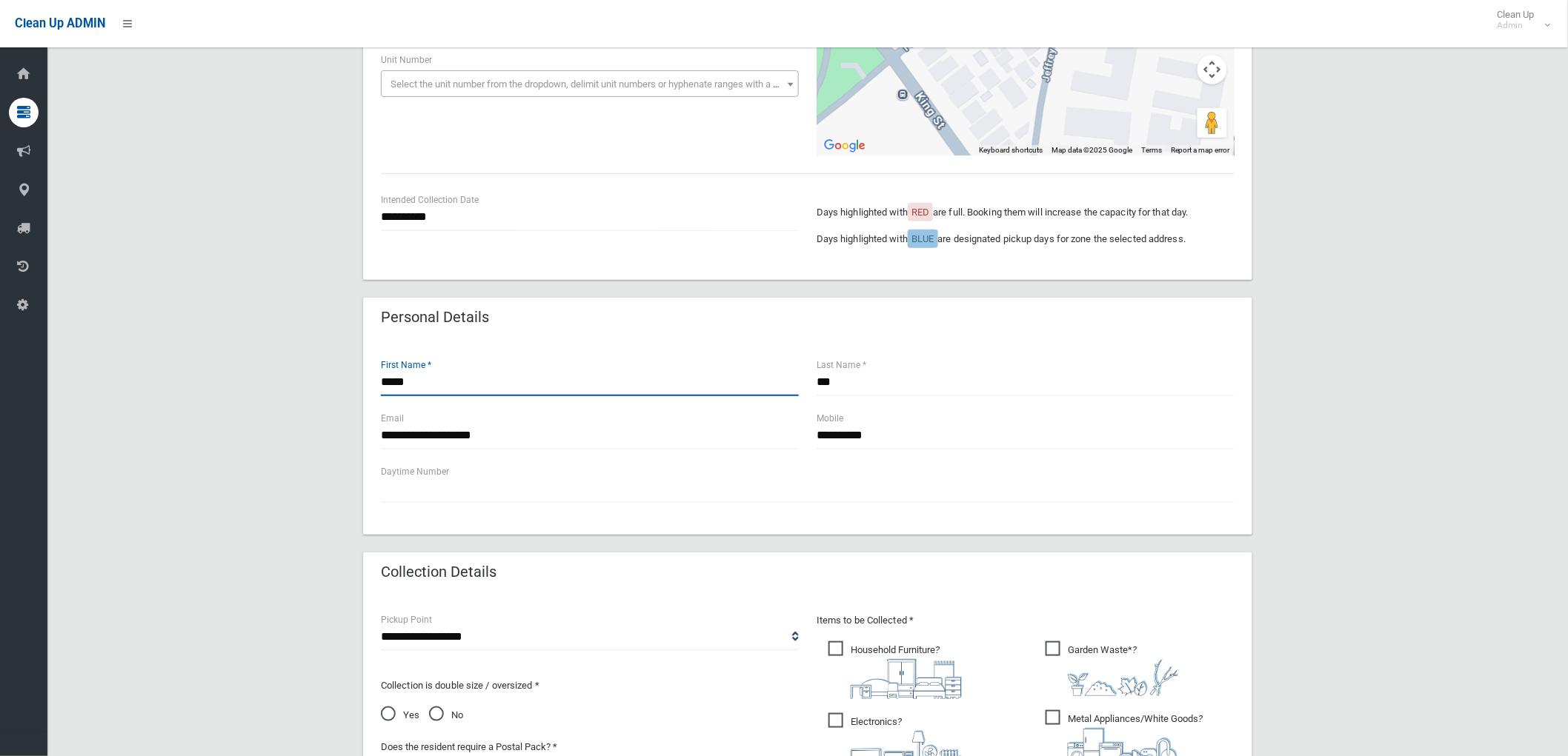
click at [570, 391] on input "*****" at bounding box center [590, 382] width 418 height 28
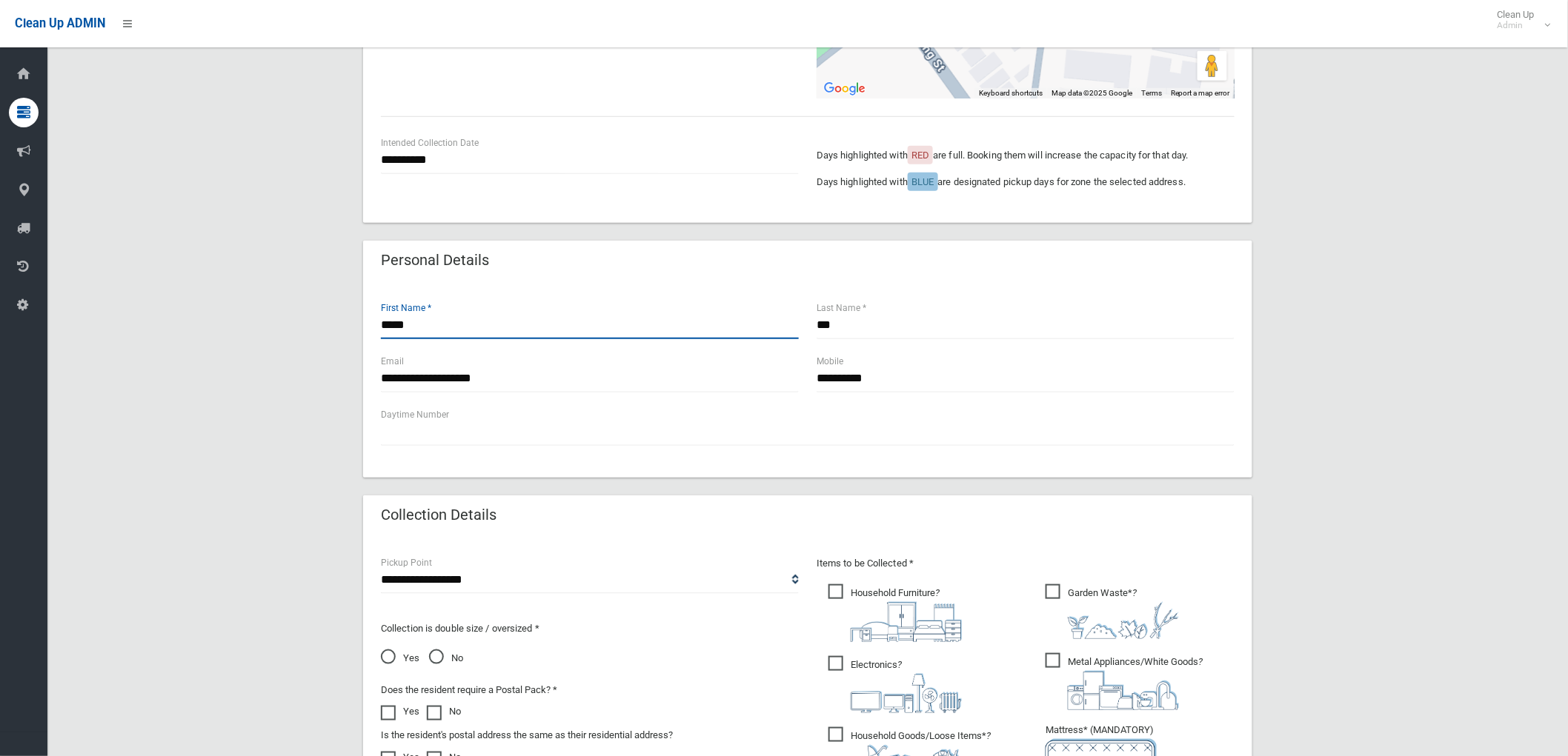
scroll to position [411, 0]
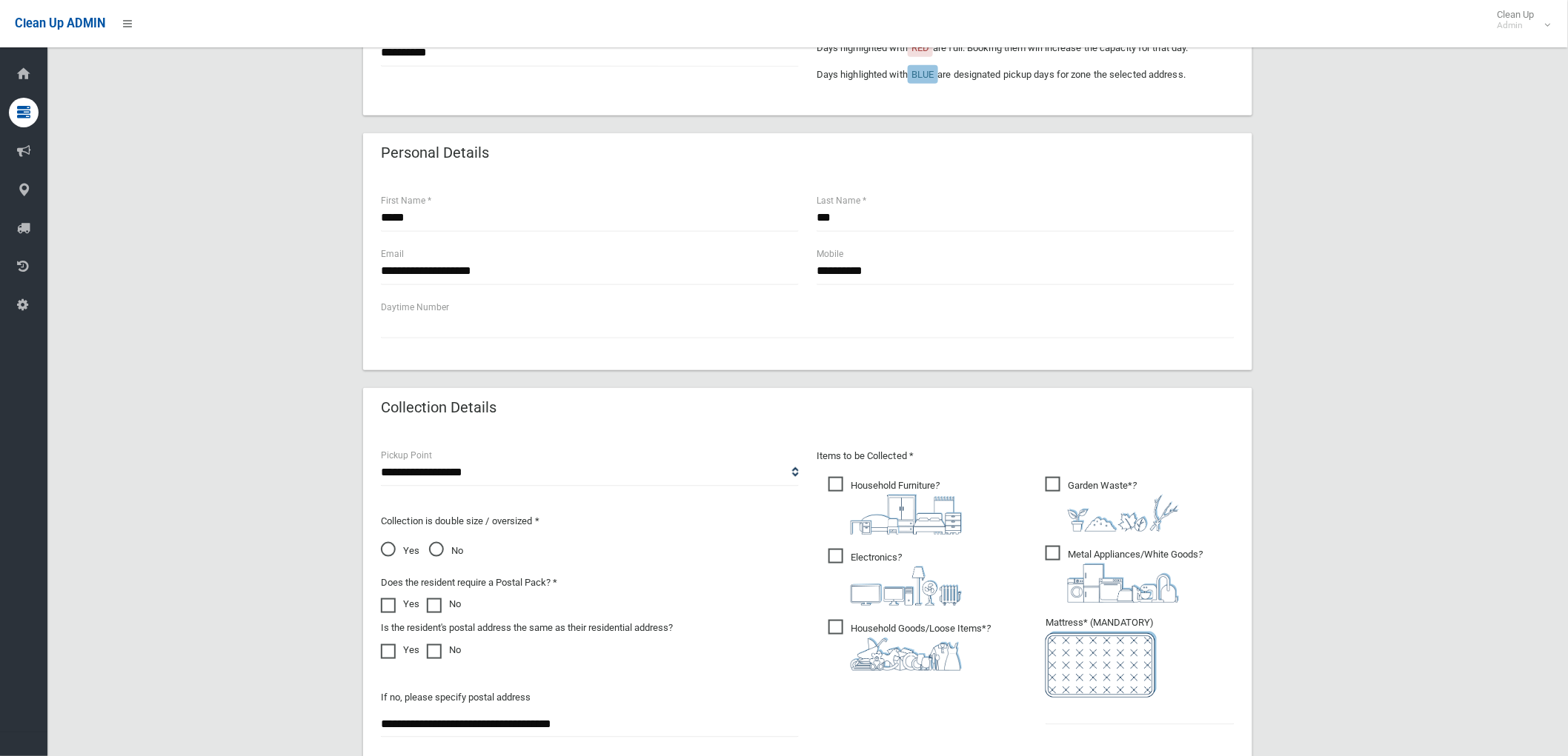
click at [1092, 538] on ul "Garden Waste* ?" at bounding box center [1134, 605] width 201 height 262
click at [1091, 550] on span "Metal Appliances/White Goods ?" at bounding box center [1124, 575] width 157 height 57
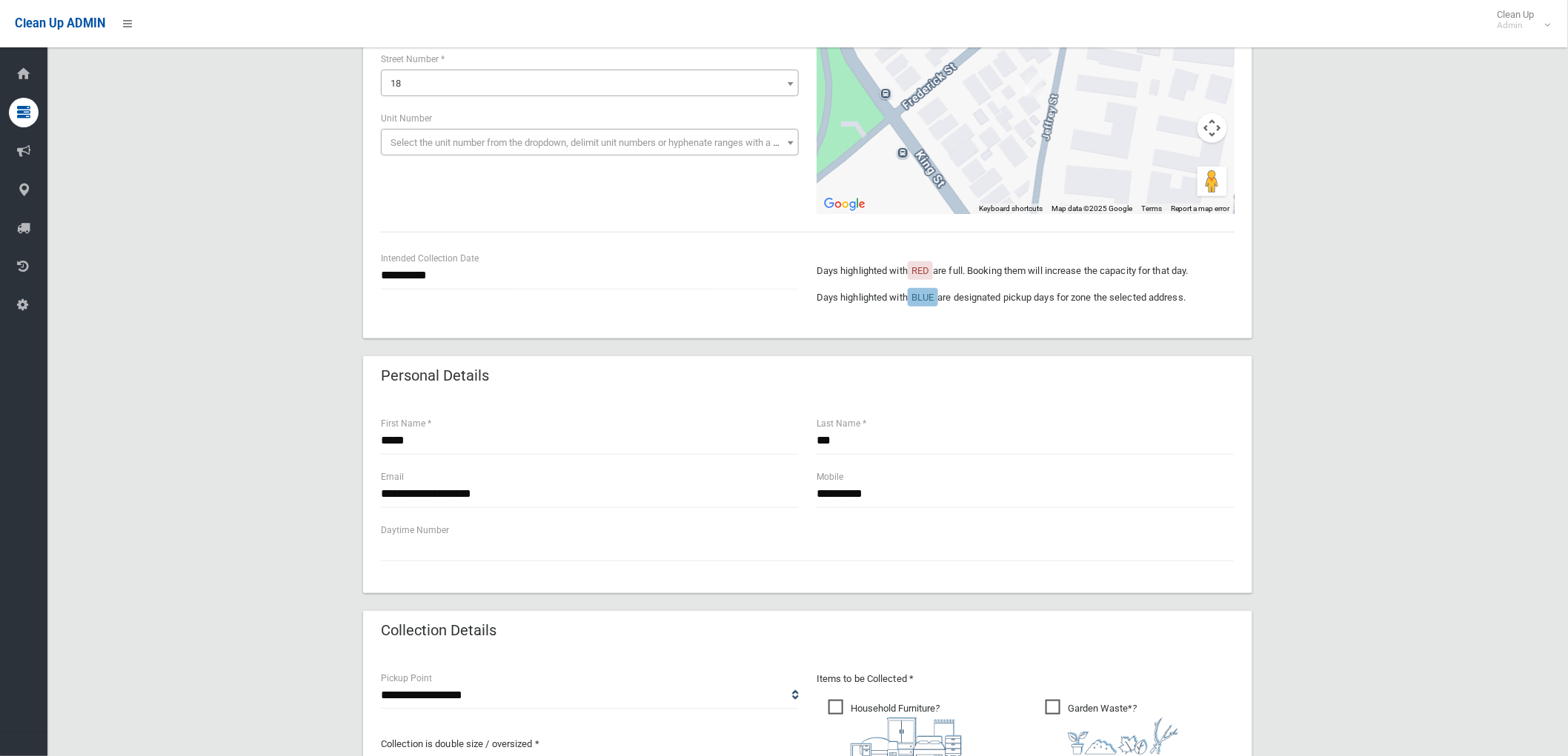
scroll to position [164, 0]
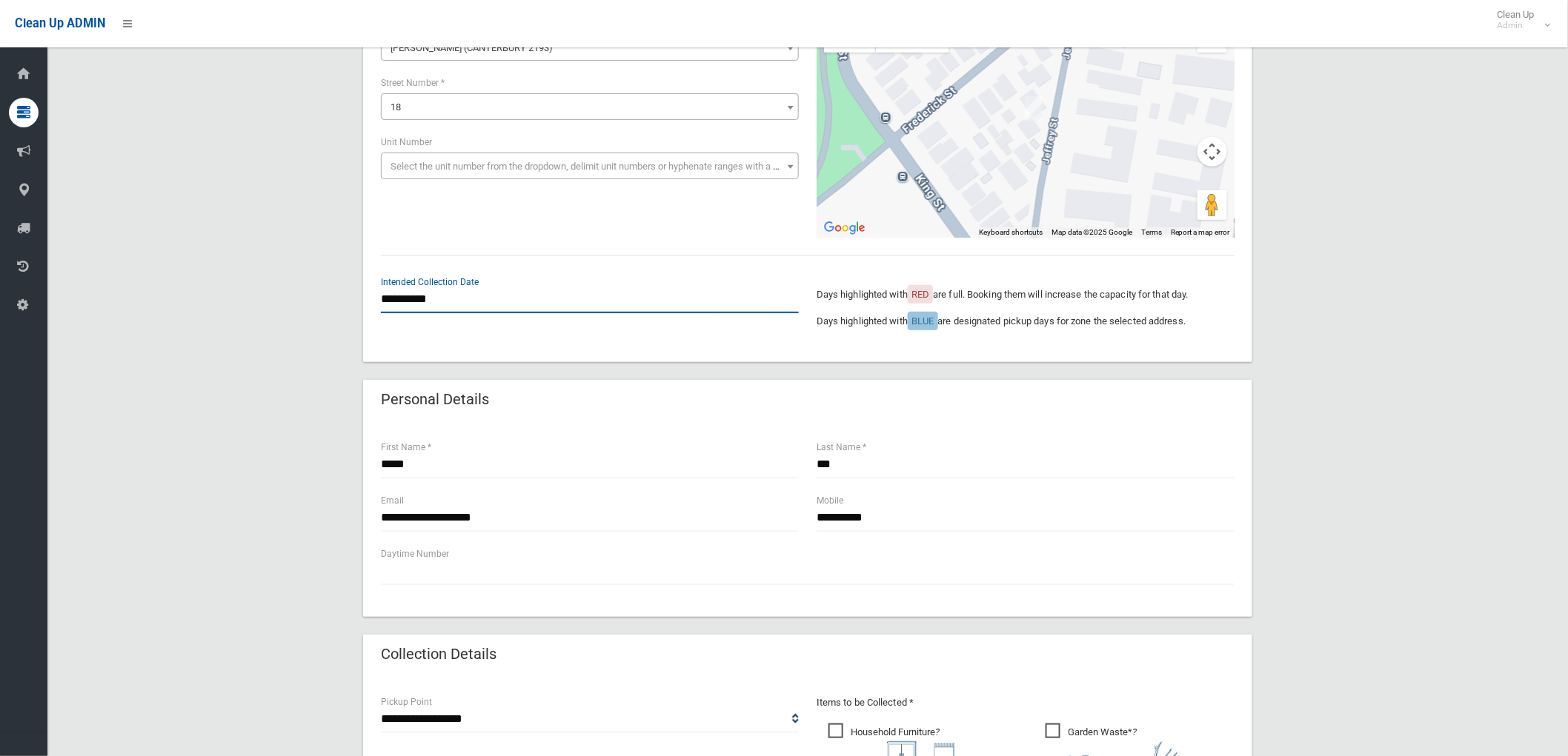
click at [430, 304] on input "**********" at bounding box center [590, 299] width 418 height 28
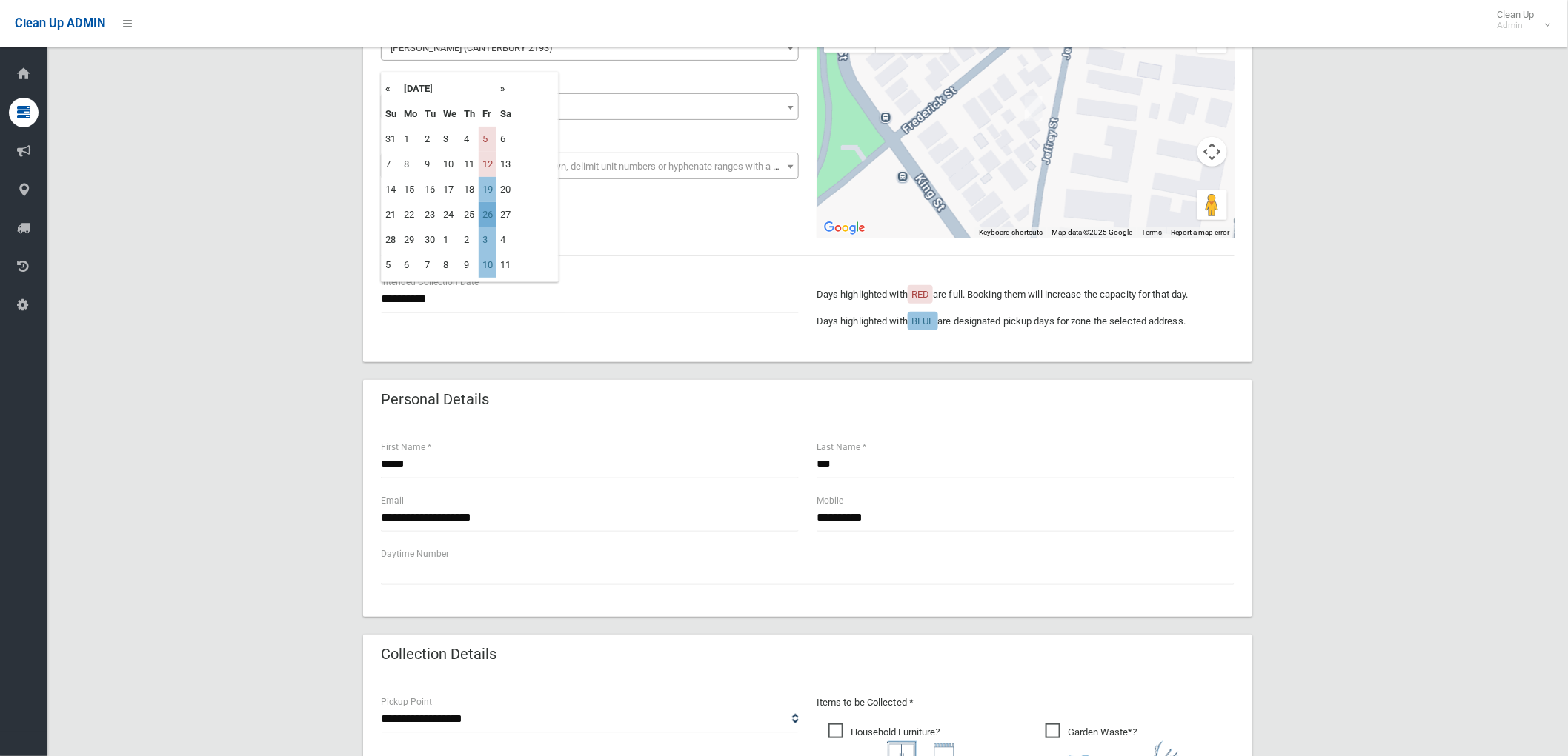
click at [484, 210] on td "26" at bounding box center [487, 215] width 18 height 25
type input "**********"
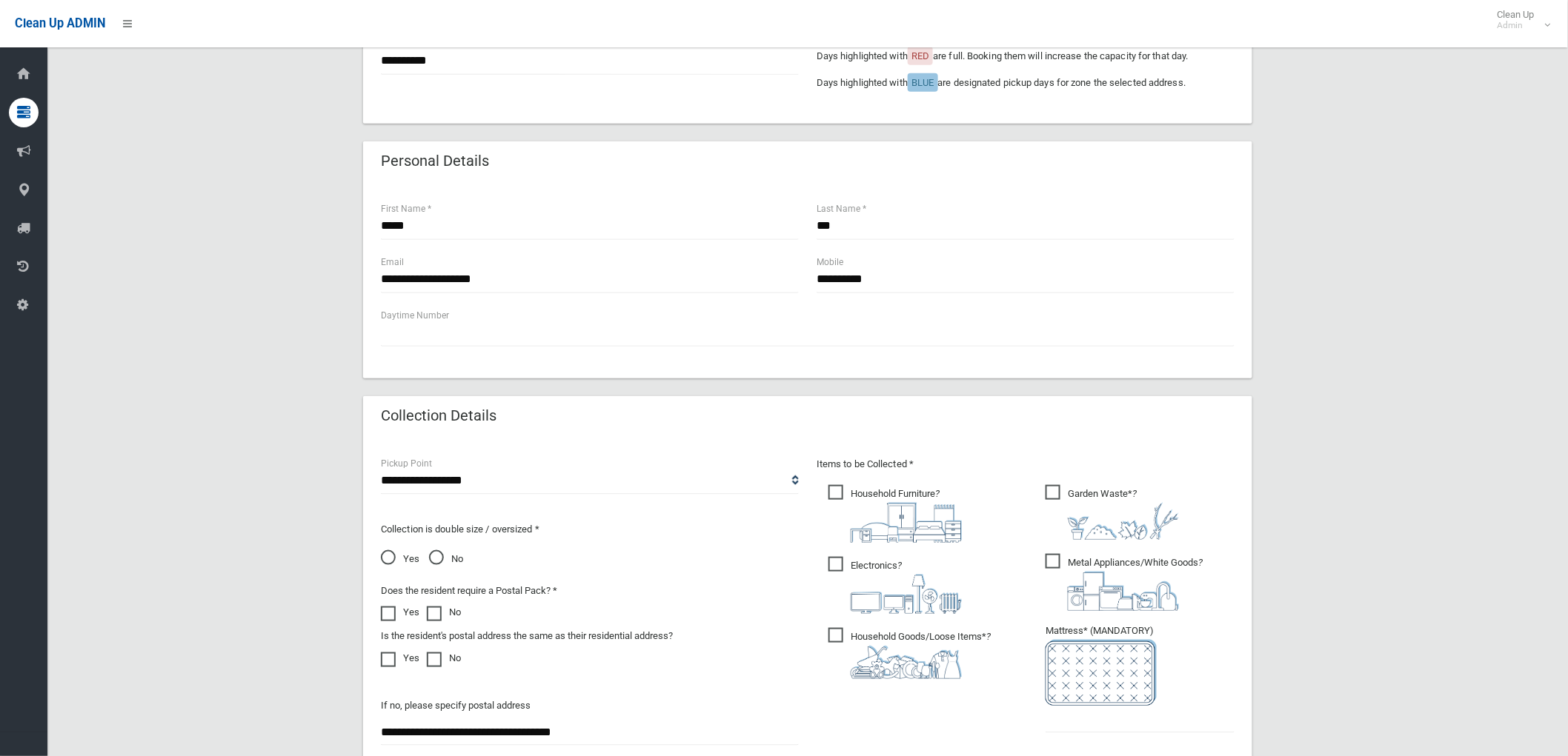
scroll to position [411, 0]
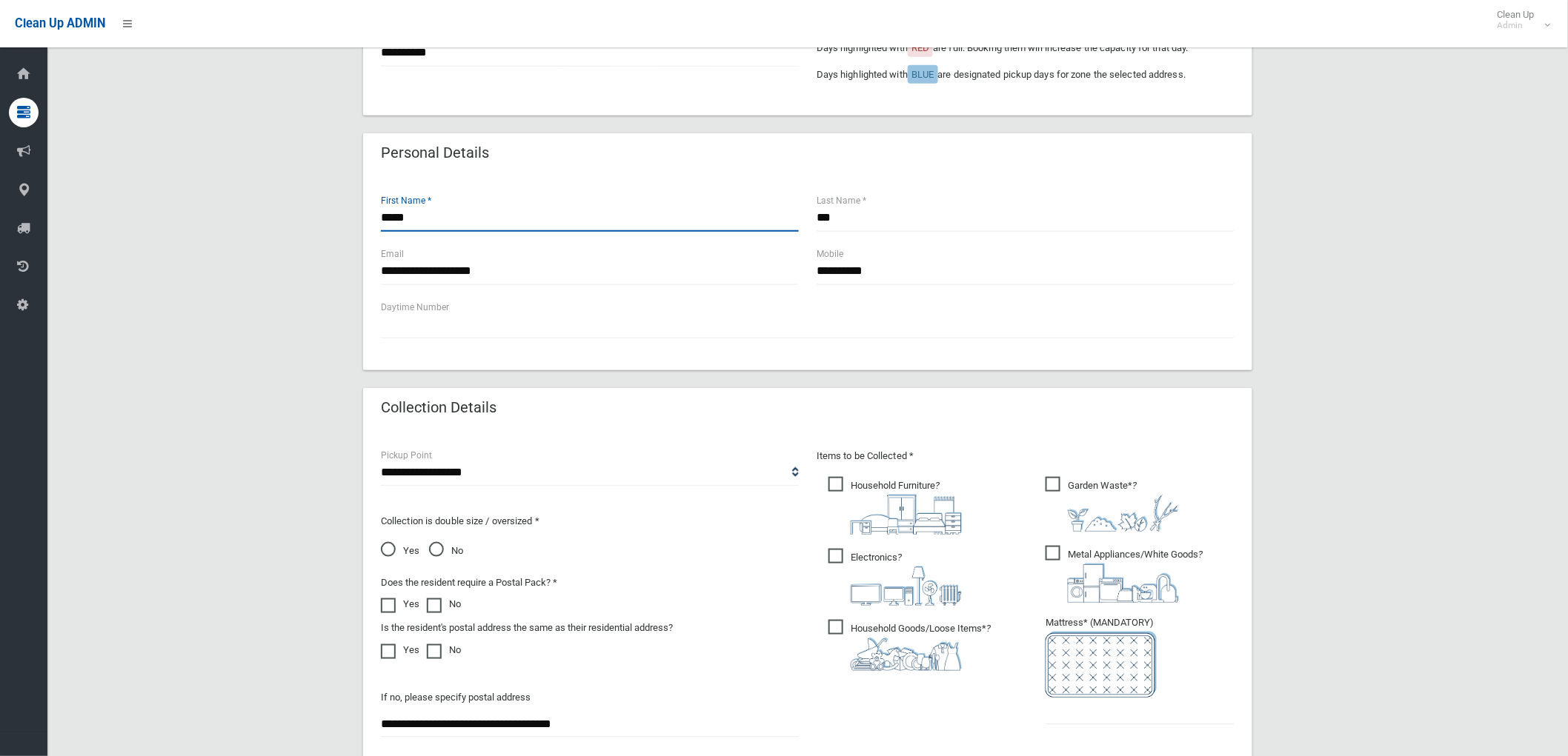
click at [434, 230] on input "*****" at bounding box center [590, 218] width 418 height 28
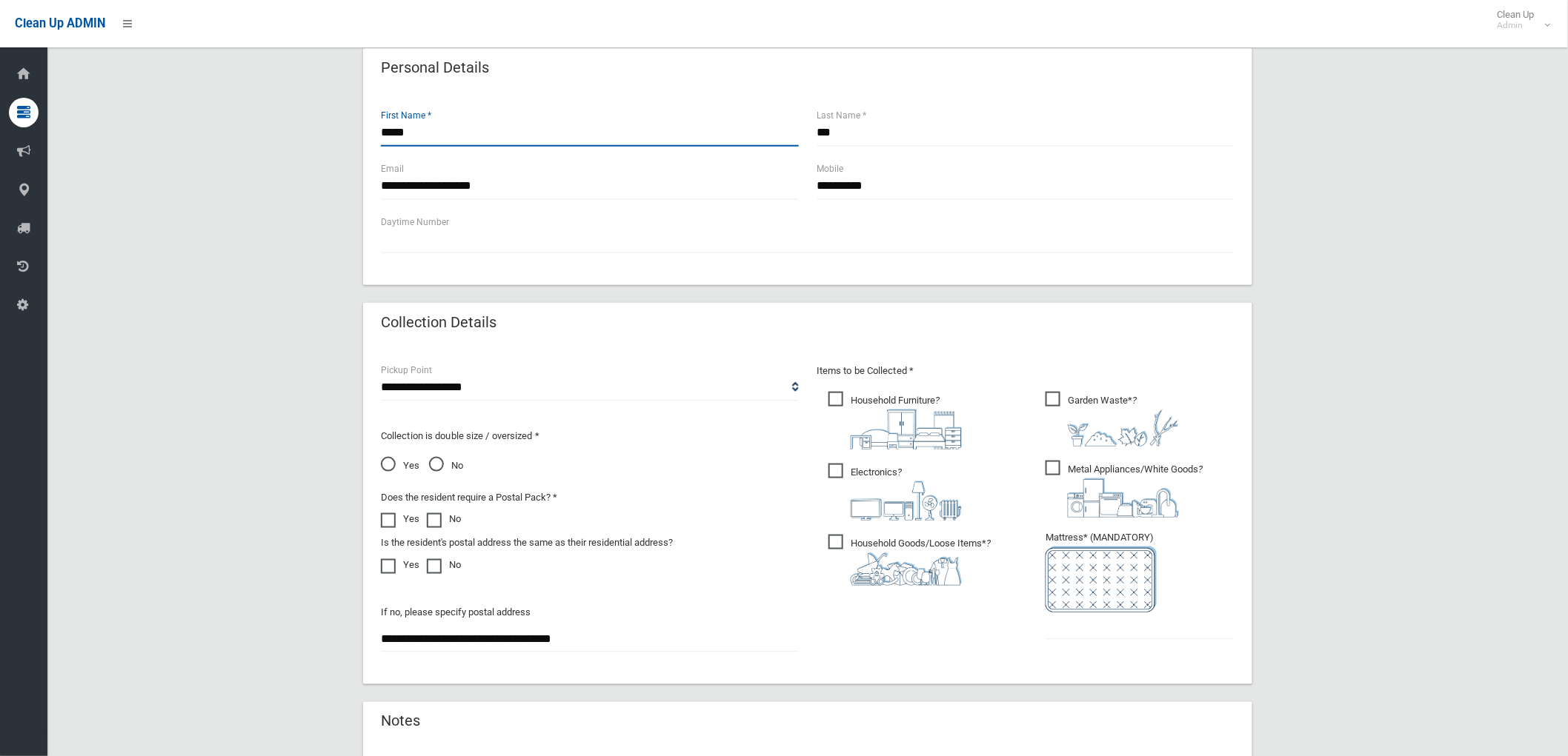
scroll to position [576, 0]
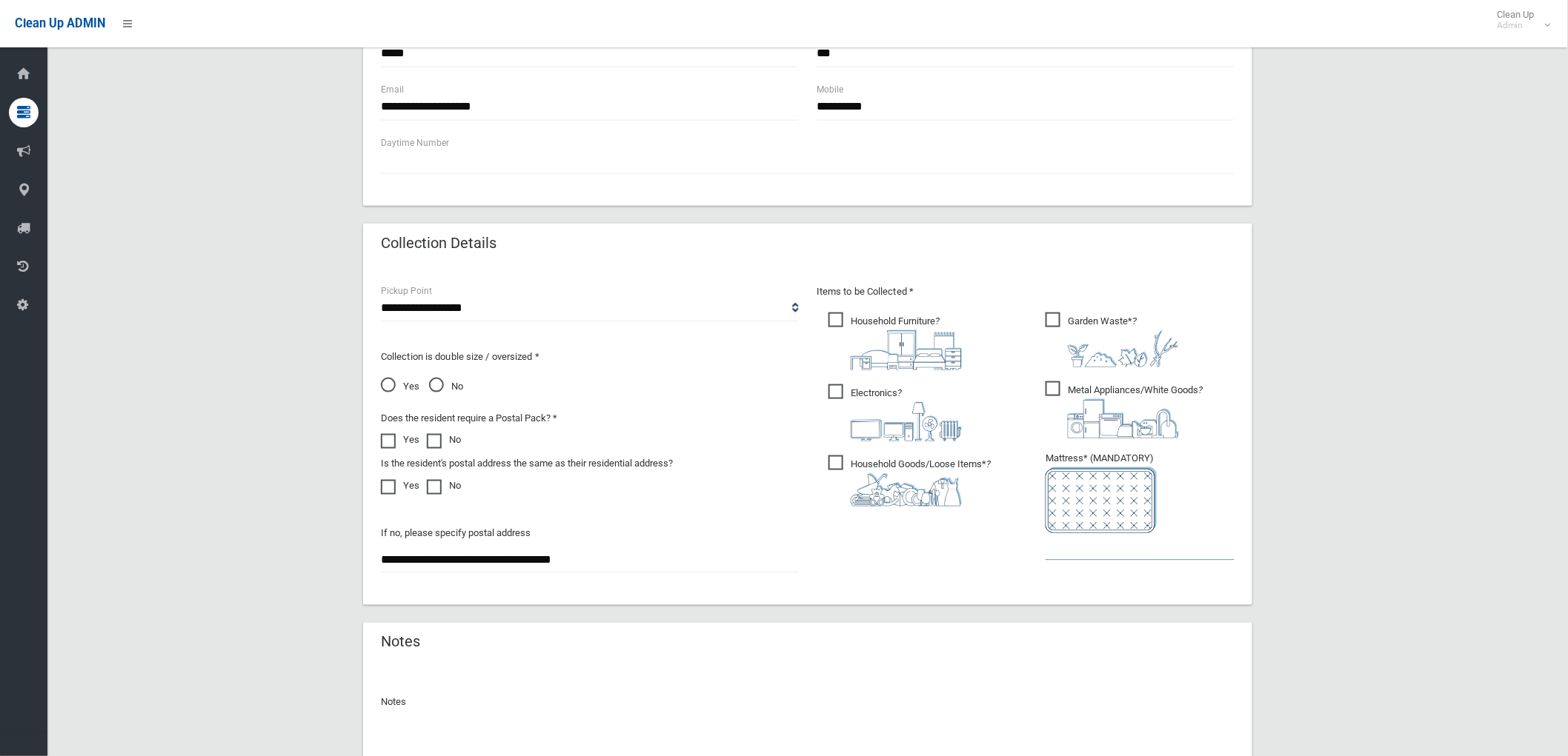
click at [1079, 554] on input "text" at bounding box center [1140, 547] width 189 height 28
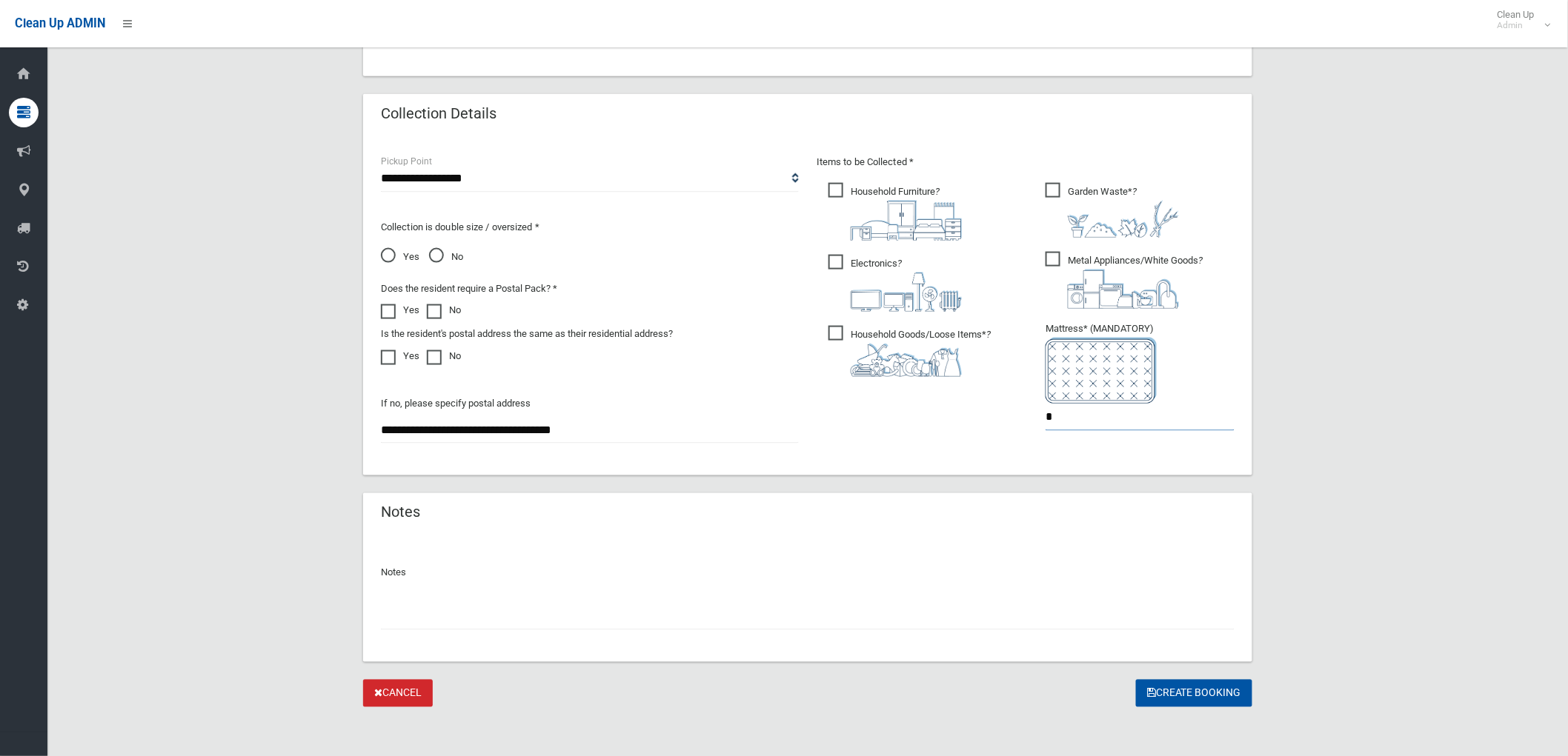
scroll to position [708, 0]
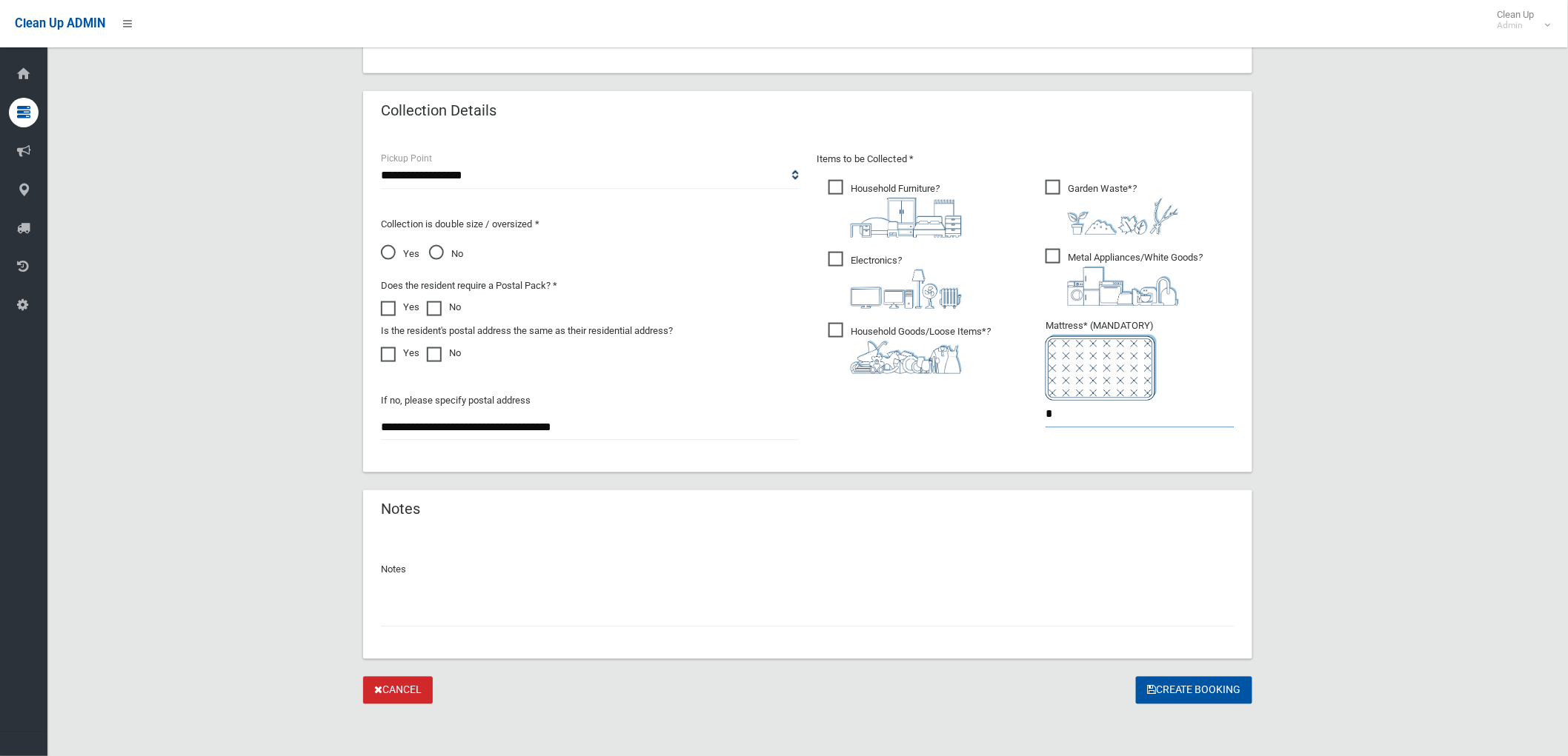
type input "*"
click at [781, 607] on input "text" at bounding box center [808, 613] width 854 height 28
click at [1197, 699] on button "Create Booking" at bounding box center [1194, 690] width 117 height 28
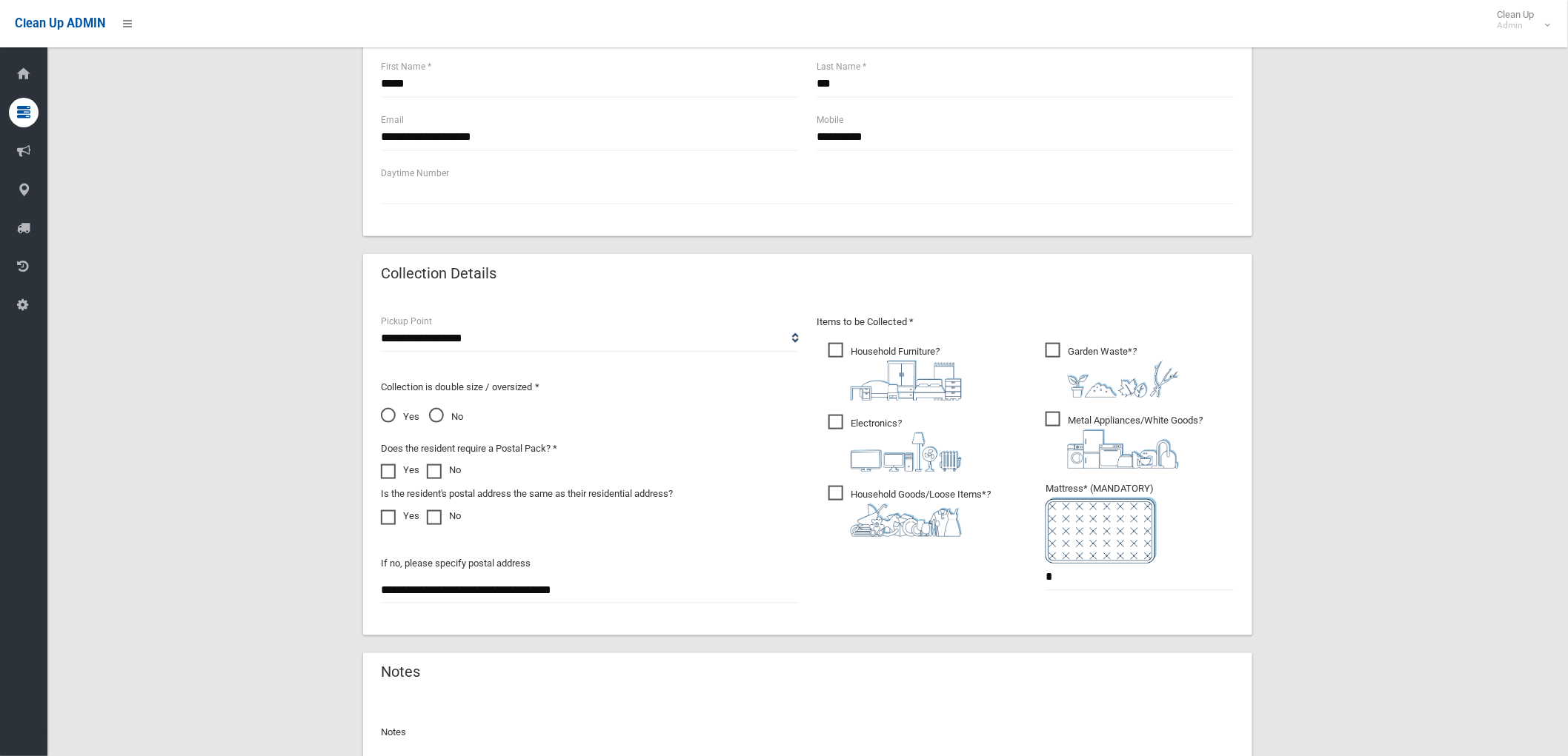
scroll to position [543, 0]
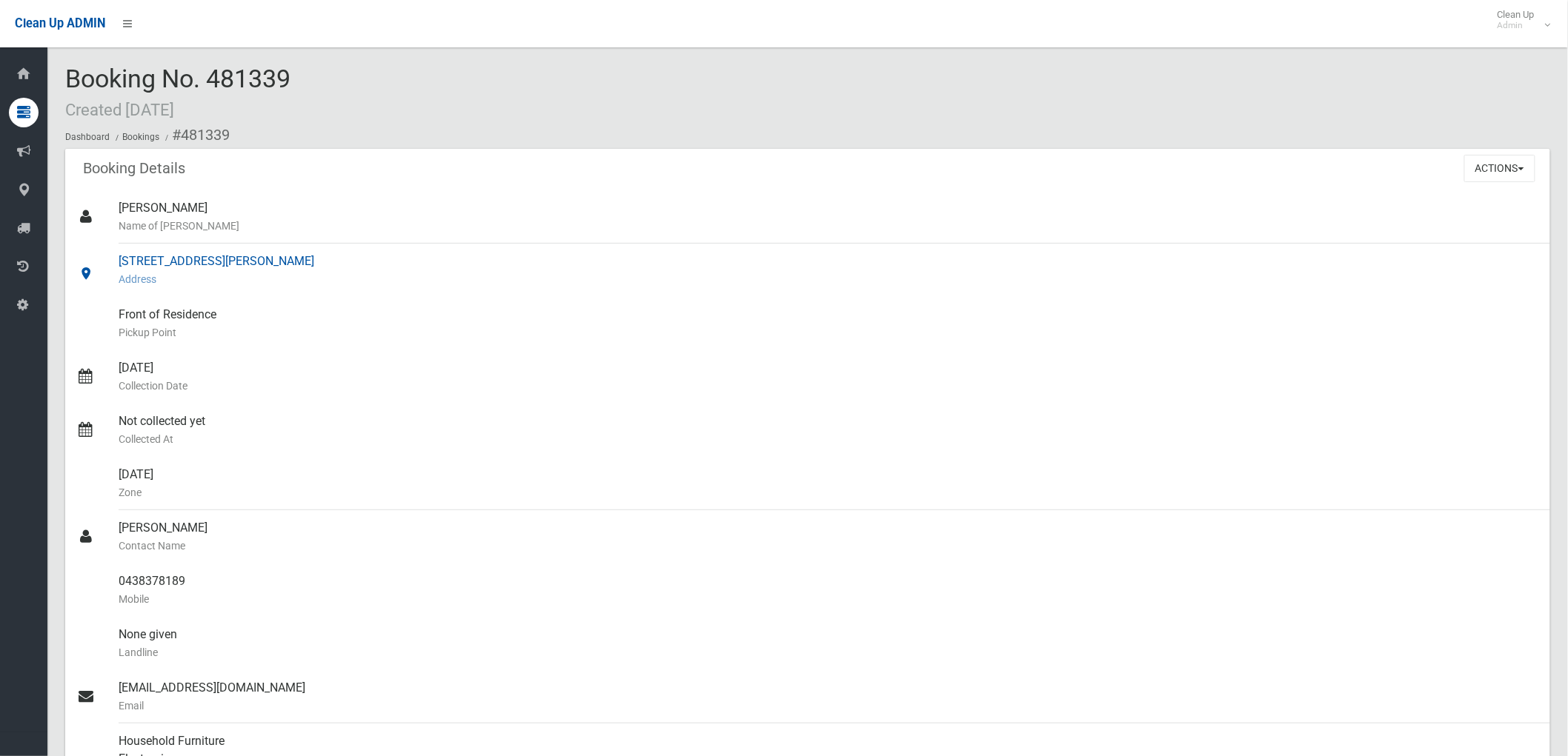
drag, startPoint x: 124, startPoint y: 262, endPoint x: 440, endPoint y: 261, distance: 316.0
click at [440, 261] on link "18 Jeffrey Street, CANTERBURY NSW 2193 Address" at bounding box center [807, 270] width 1485 height 53
click at [428, 262] on div "18 Jeffrey Street, CANTERBURY NSW 2193 Address" at bounding box center [828, 270] width 1420 height 53
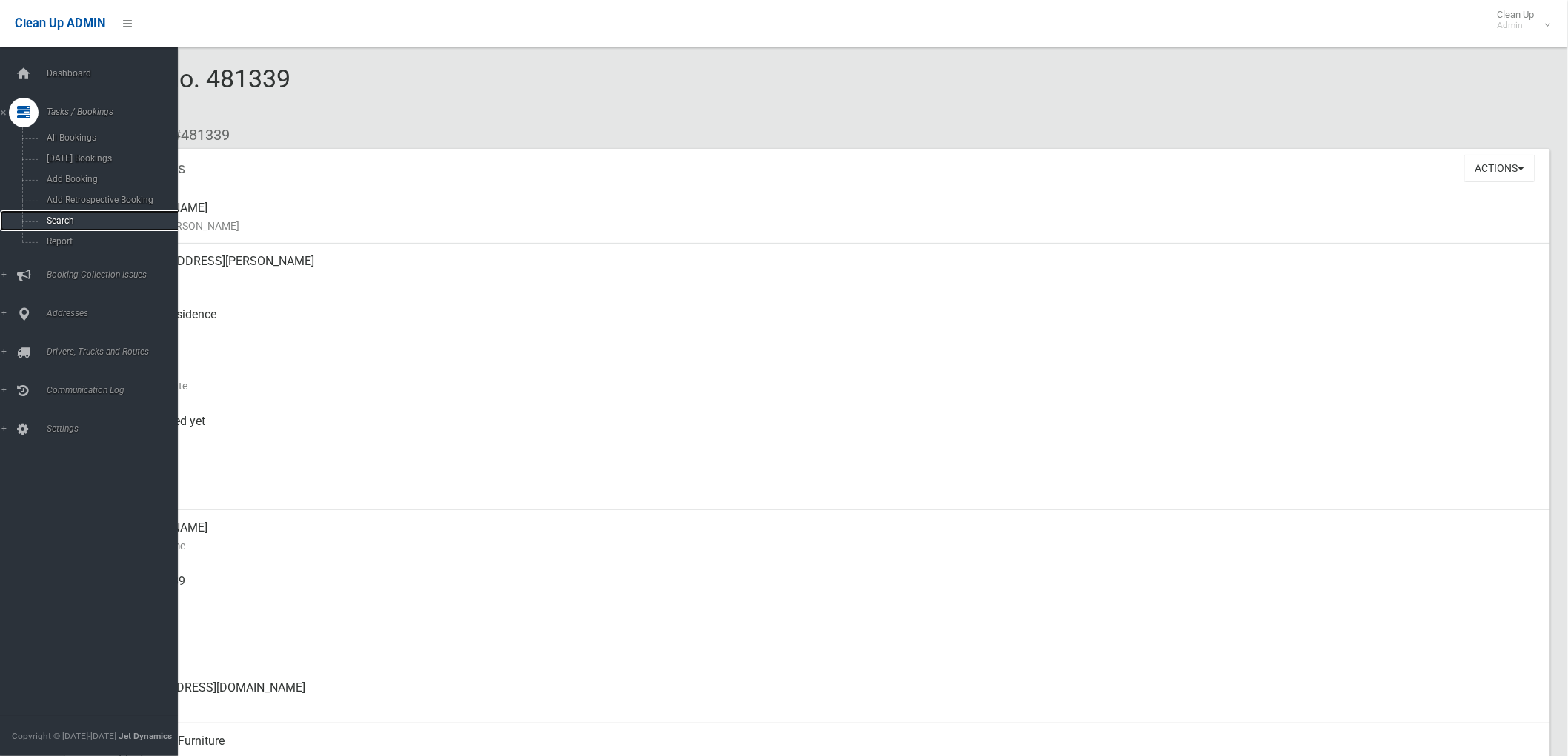
click at [52, 222] on span "Search" at bounding box center [110, 220] width 136 height 10
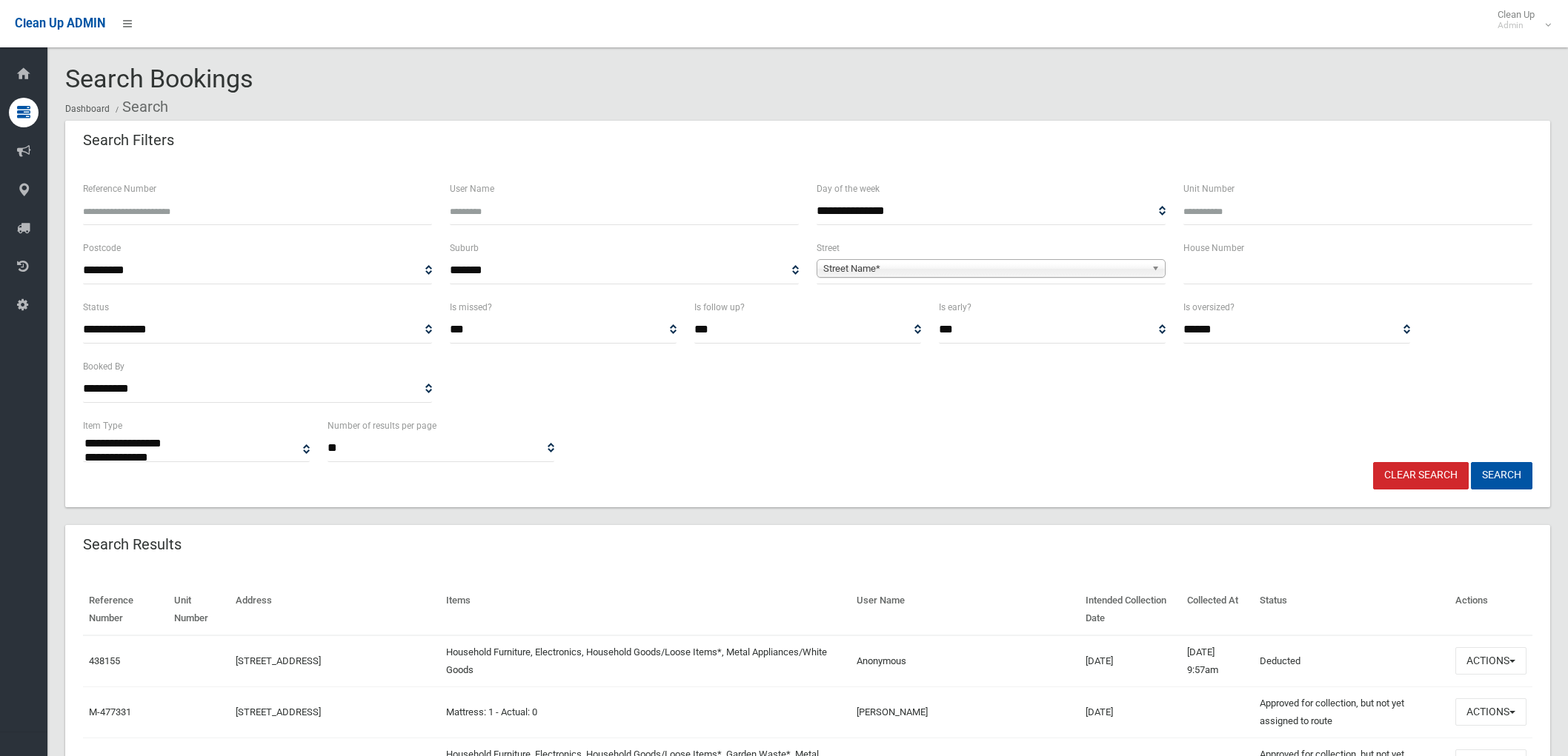
select select
